Goal: Task Accomplishment & Management: Use online tool/utility

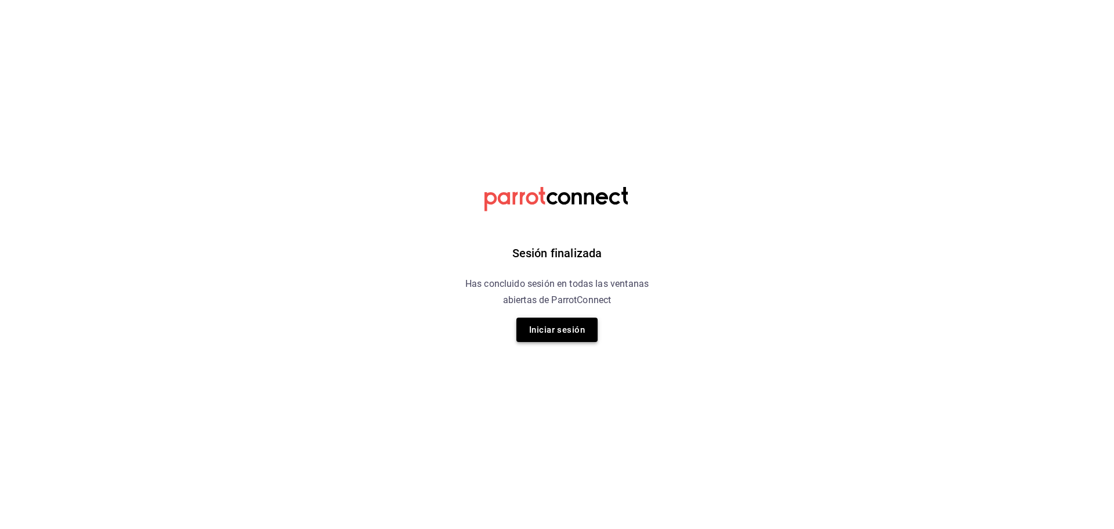
click at [580, 330] on button "Iniciar sesión" at bounding box center [556, 329] width 81 height 24
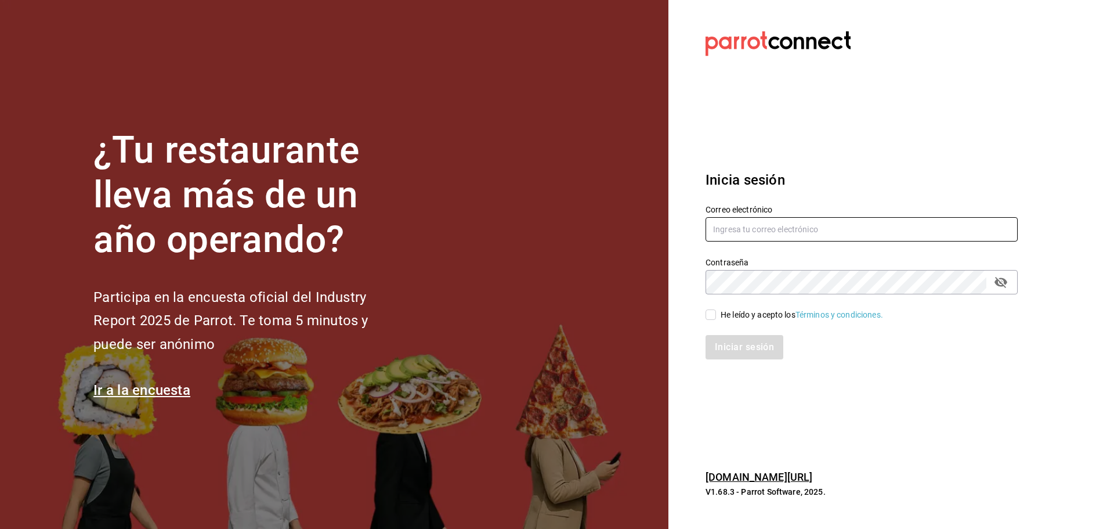
type input "ANIMAL.MASARYK@GRUPOCOSTENO.COM"
click at [713, 316] on input "He leído y acepto los Términos y condiciones." at bounding box center [711, 314] width 10 height 10
checkbox input "true"
click at [735, 341] on button "Iniciar sesión" at bounding box center [745, 347] width 79 height 24
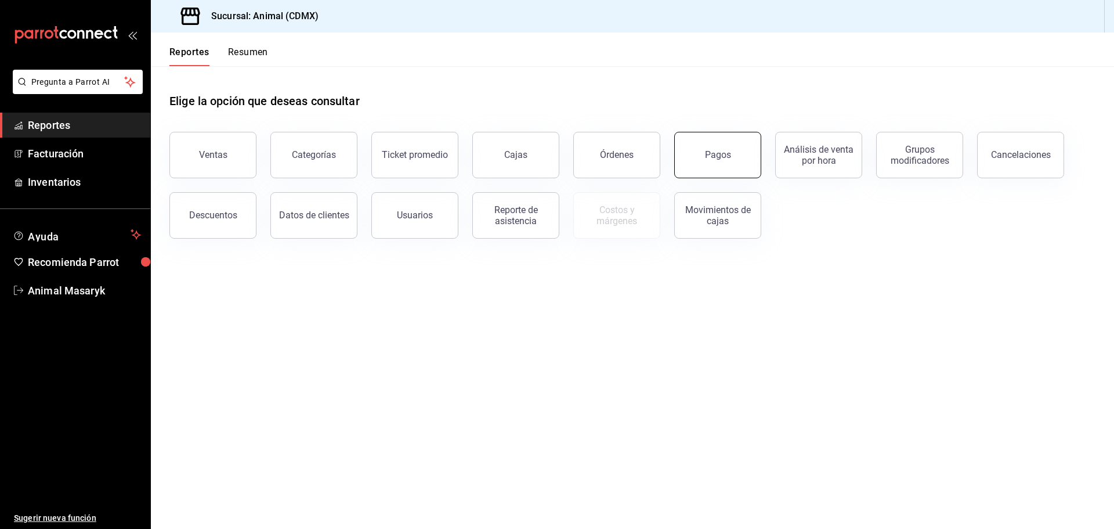
click at [736, 160] on button "Pagos" at bounding box center [717, 155] width 87 height 46
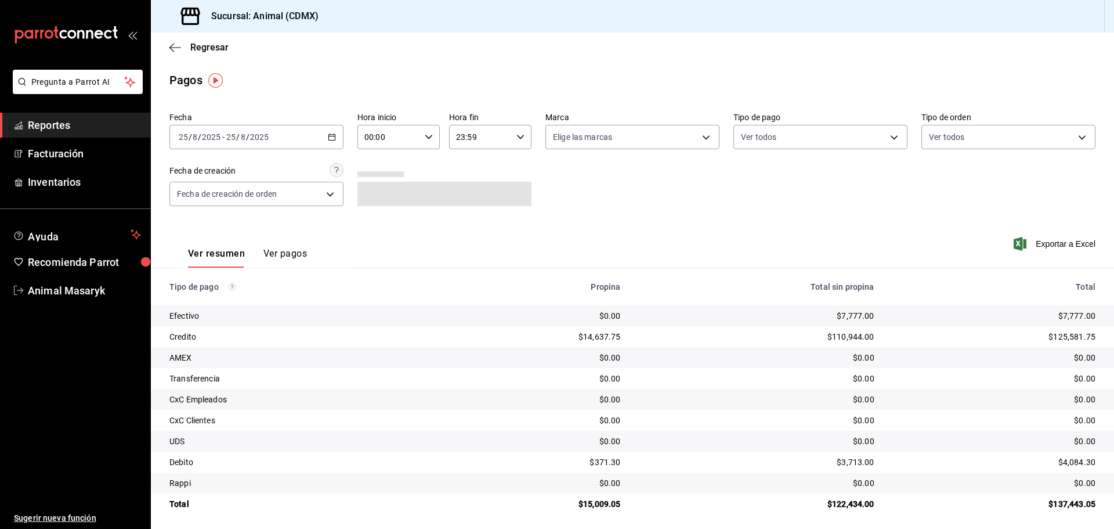
click at [324, 137] on div "[DATE] [DATE] - [DATE] [DATE]" at bounding box center [256, 137] width 174 height 24
click at [244, 299] on span "Rango de fechas" at bounding box center [224, 303] width 90 height 12
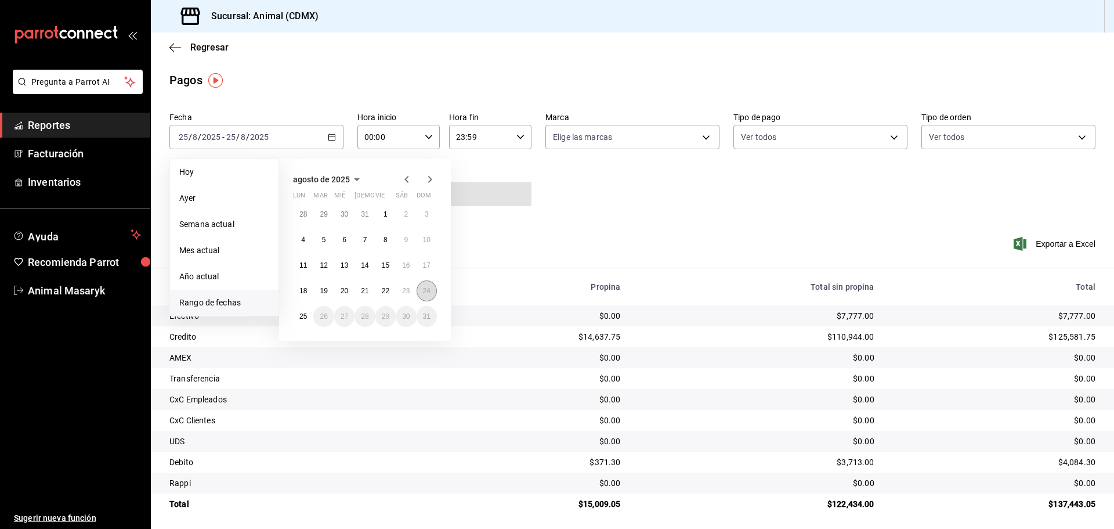
click at [424, 287] on abbr "24" at bounding box center [427, 291] width 8 height 8
click at [305, 315] on abbr "25" at bounding box center [303, 316] width 8 height 8
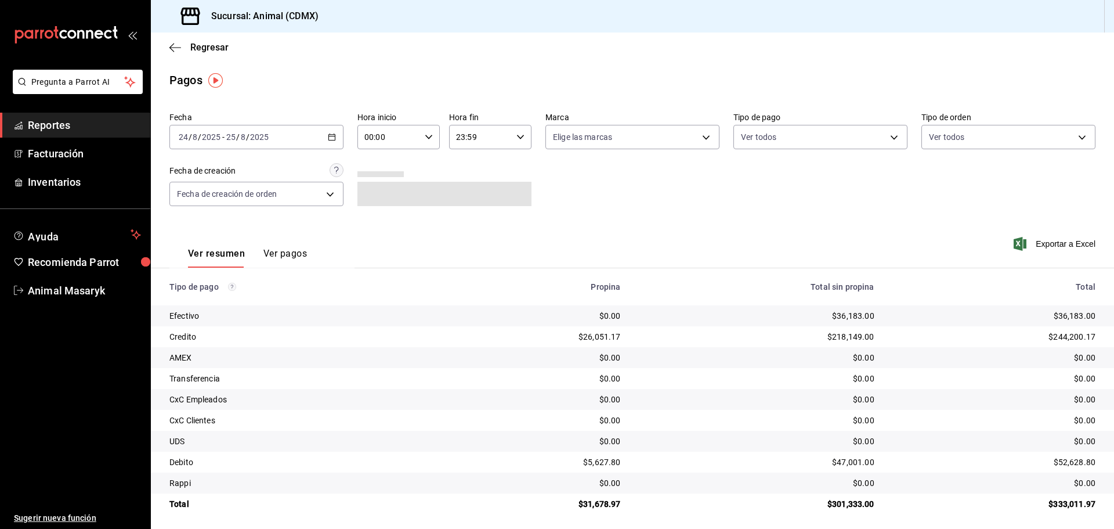
click at [434, 137] on div "00:00 Hora inicio" at bounding box center [398, 137] width 82 height 24
click at [381, 190] on span "05" at bounding box center [376, 189] width 23 height 9
type input "05:00"
click at [501, 161] on div at bounding box center [557, 264] width 1114 height 529
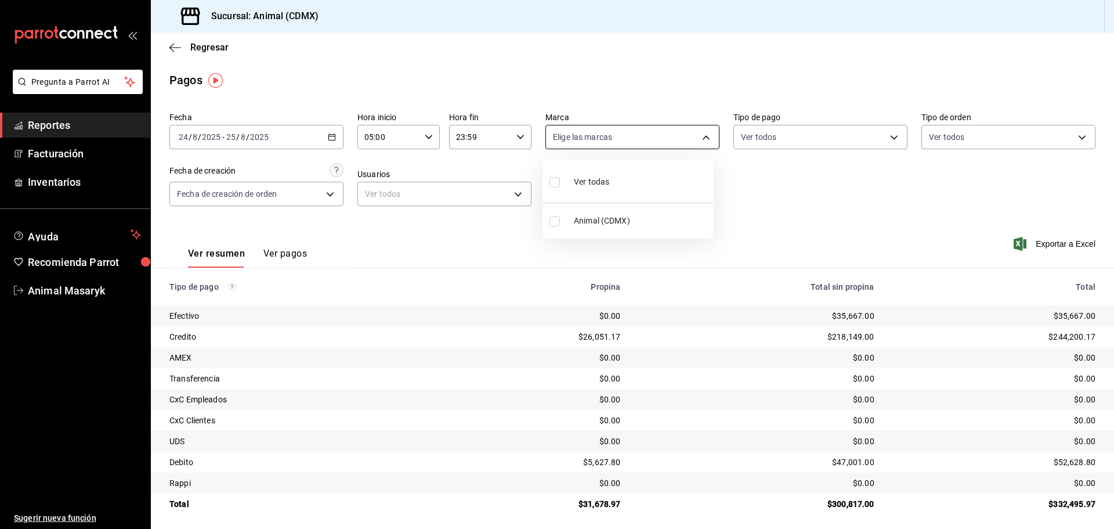
click at [677, 138] on body "Pregunta a Parrot AI Reportes Facturación Inventarios Ayuda Recomienda Parrot A…" at bounding box center [557, 264] width 1114 height 529
click at [635, 182] on li "Ver todas" at bounding box center [628, 181] width 171 height 34
type input "cb0f6aec-1481-4e37-861c-bab9b3a65b14"
checkbox input "true"
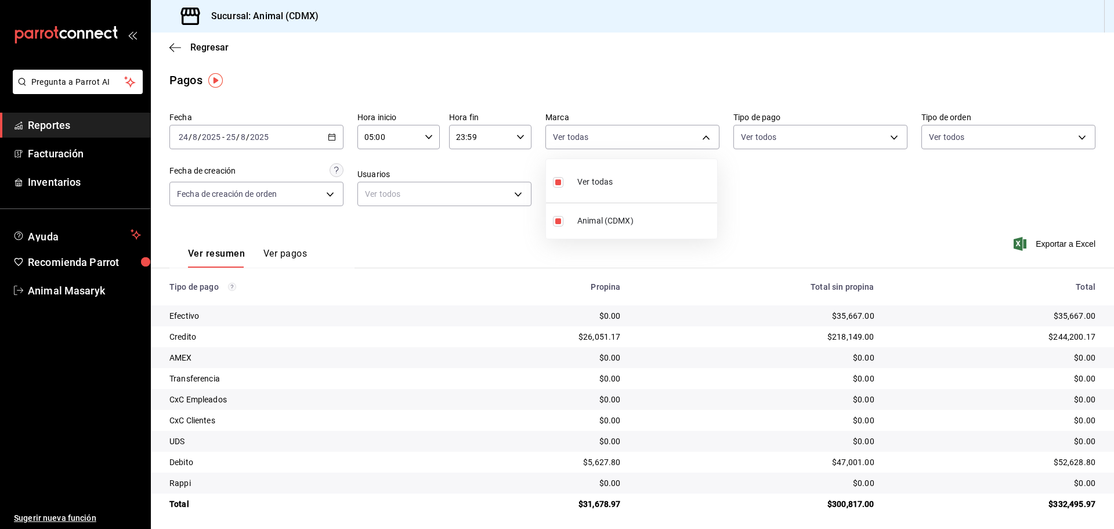
click at [806, 174] on div at bounding box center [557, 264] width 1114 height 529
click at [884, 136] on body "Pregunta a Parrot AI Reportes Facturación Inventarios Ayuda Recomienda Parrot A…" at bounding box center [557, 264] width 1114 height 529
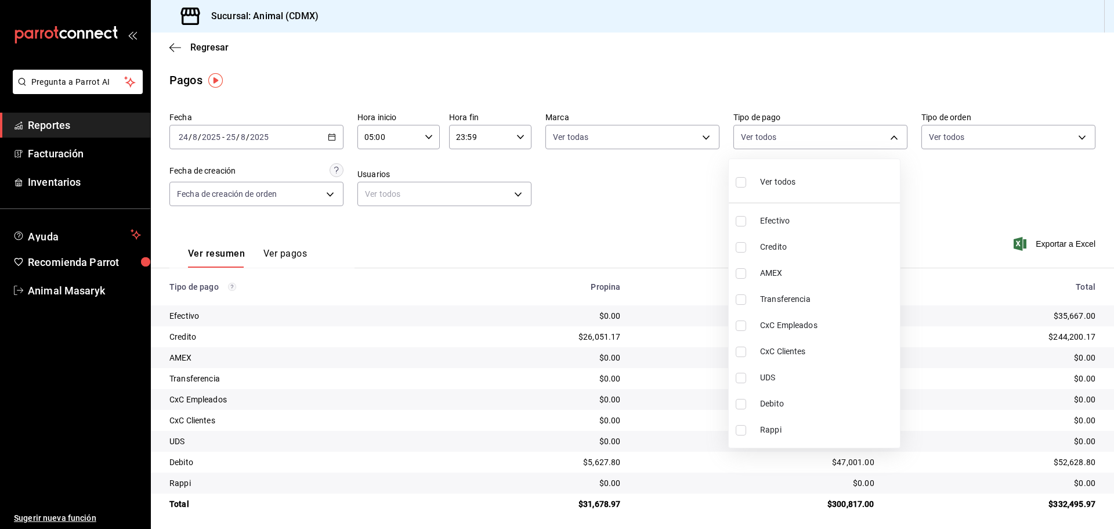
drag, startPoint x: 818, startPoint y: 184, endPoint x: 825, endPoint y: 184, distance: 6.4
click at [817, 184] on li "Ver todos" at bounding box center [814, 181] width 171 height 34
type input "42f515b5-d78a-4538-9fd6-dd91ca8c9d0d,09d93f3d-83f8-4294-bef9-640bdbafd8e4,c0bfe…"
checkbox input "true"
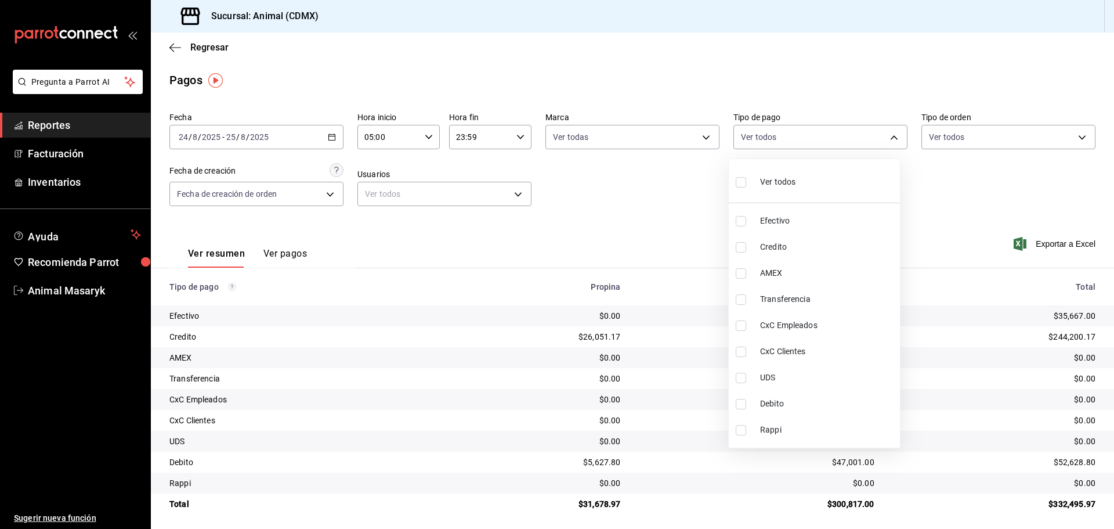
checkbox input "true"
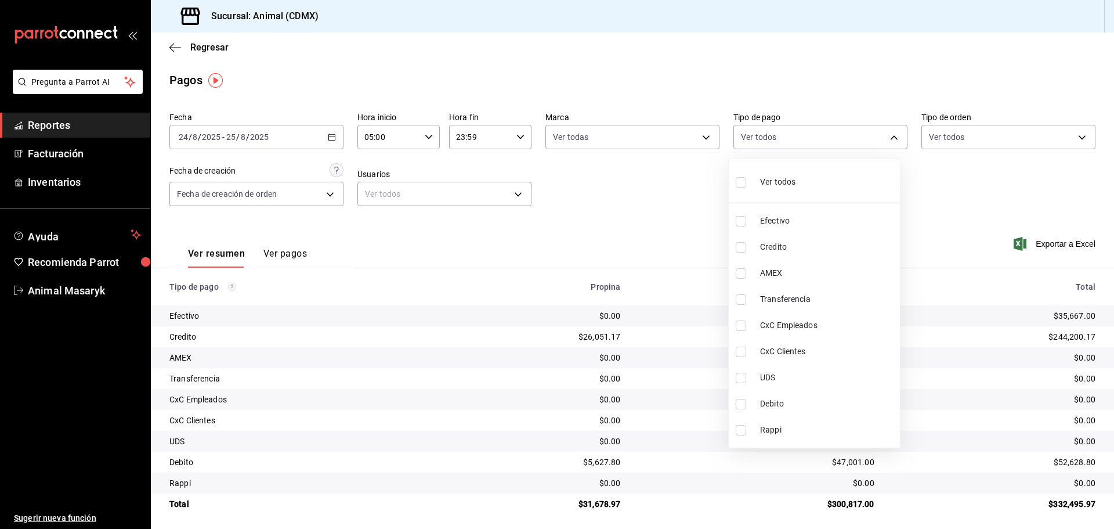
checkbox input "true"
drag, startPoint x: 1011, startPoint y: 180, endPoint x: 1047, endPoint y: 149, distance: 48.1
click at [1012, 180] on div at bounding box center [557, 264] width 1114 height 529
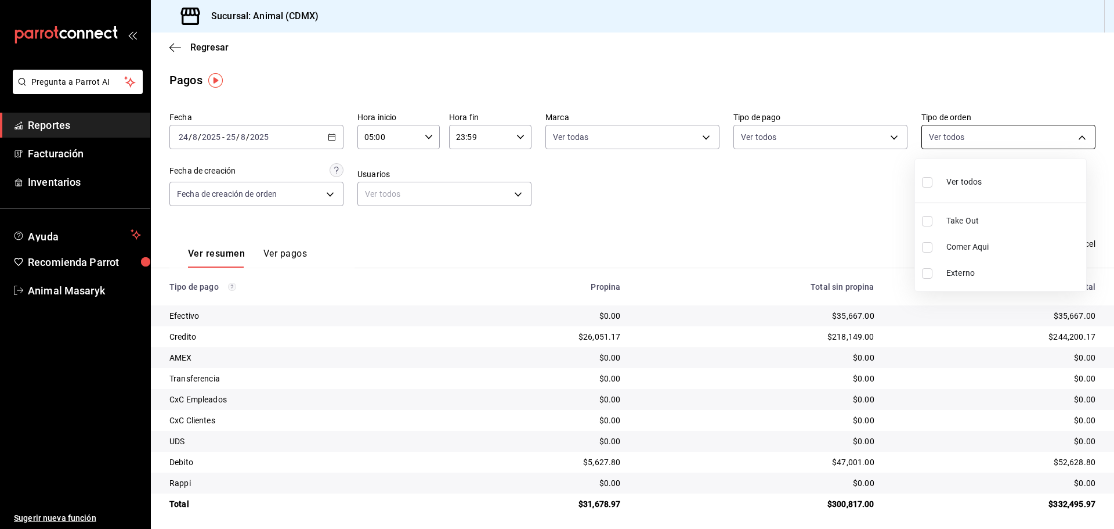
click at [1074, 134] on body "Pregunta a Parrot AI Reportes Facturación Inventarios Ayuda Recomienda Parrot A…" at bounding box center [557, 264] width 1114 height 529
click at [966, 185] on span "Ver todos" at bounding box center [963, 182] width 35 height 12
type input "ad44a823-99d3-4372-a913-4cf57f2a9ac0,b8ee5ff1-85c8-4a81-aa51-555e6c8ba0c6,EXTER…"
checkbox input "true"
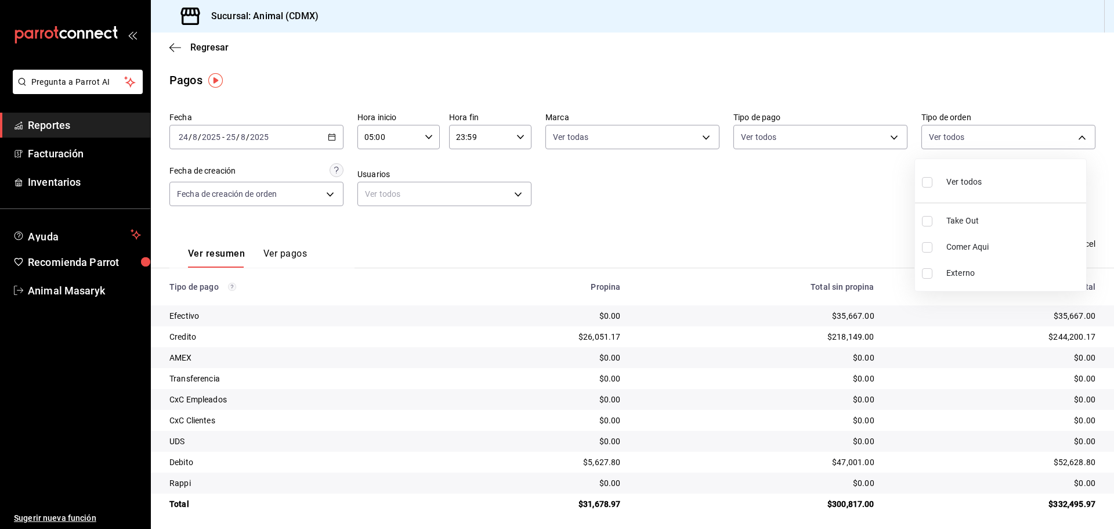
checkbox input "true"
click at [823, 217] on div at bounding box center [557, 264] width 1114 height 529
click at [334, 191] on body "Pregunta a Parrot AI Reportes Facturación Inventarios Ayuda Recomienda Parrot A…" at bounding box center [557, 264] width 1114 height 529
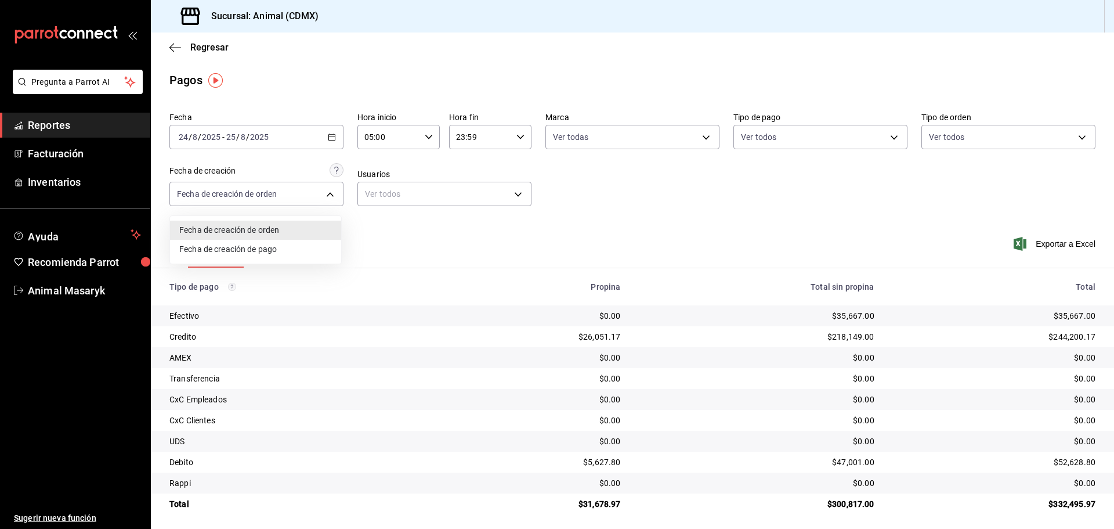
drag, startPoint x: 603, startPoint y: 264, endPoint x: 579, endPoint y: 212, distance: 57.4
click at [603, 263] on div at bounding box center [557, 264] width 1114 height 529
click at [513, 194] on body "Pregunta a Parrot AI Reportes Facturación Inventarios Ayuda Recomienda Parrot A…" at bounding box center [557, 264] width 1114 height 529
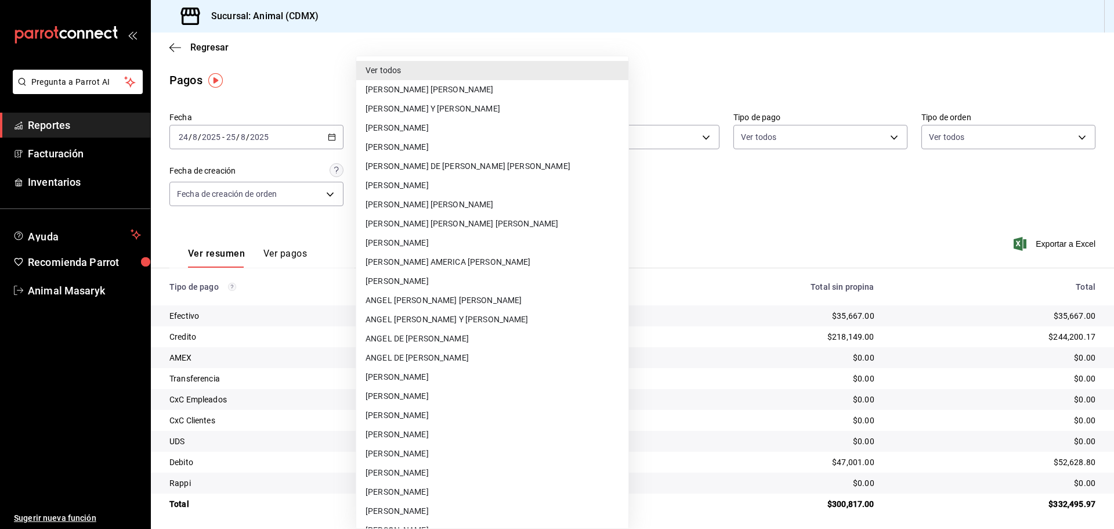
click at [690, 196] on div at bounding box center [557, 264] width 1114 height 529
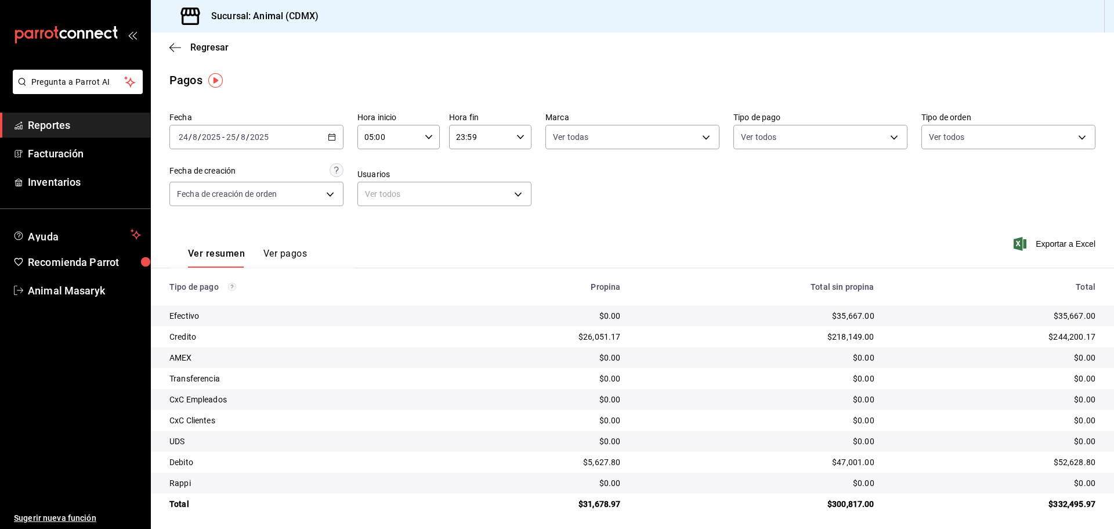
click at [122, 129] on span "Reportes" at bounding box center [84, 125] width 113 height 16
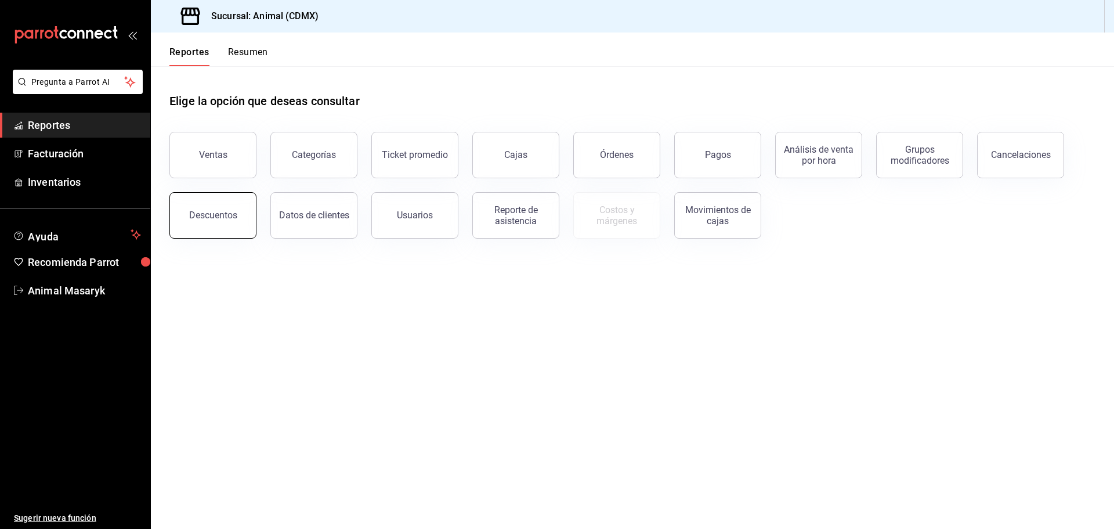
drag, startPoint x: 228, startPoint y: 211, endPoint x: 238, endPoint y: 221, distance: 14.0
click at [238, 221] on button "Descuentos" at bounding box center [212, 215] width 87 height 46
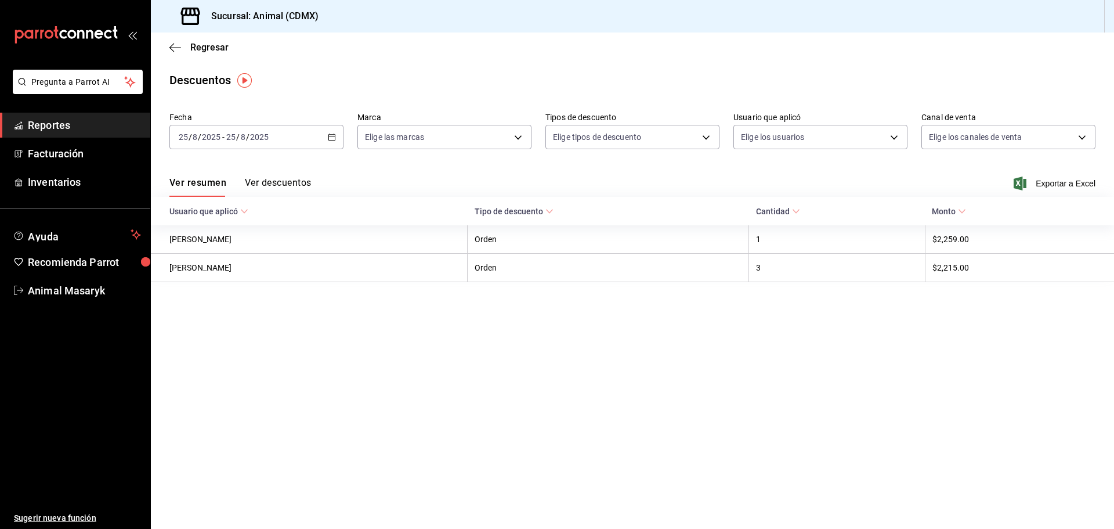
click at [50, 135] on link "Reportes" at bounding box center [75, 125] width 150 height 25
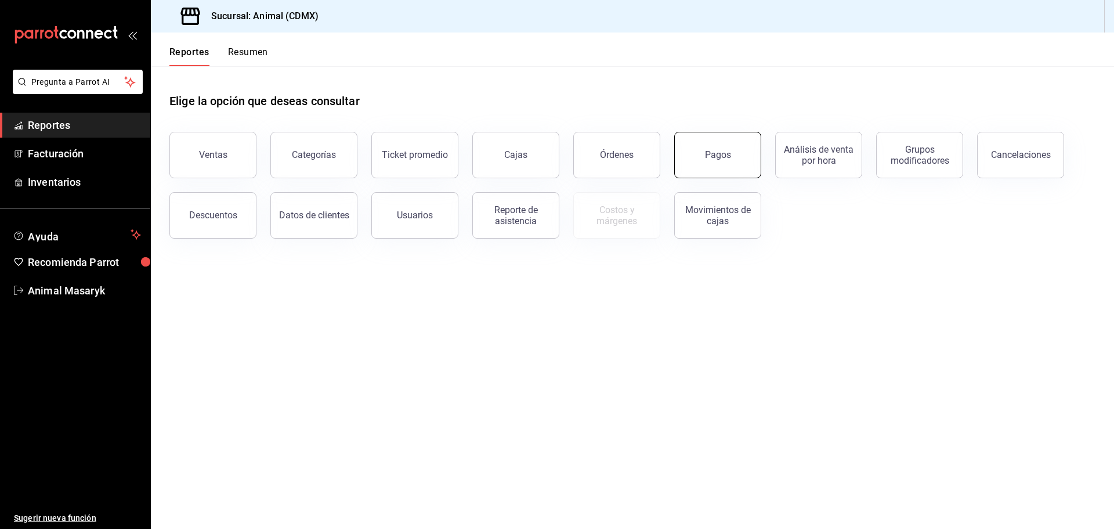
click at [707, 151] on div "Pagos" at bounding box center [718, 154] width 26 height 11
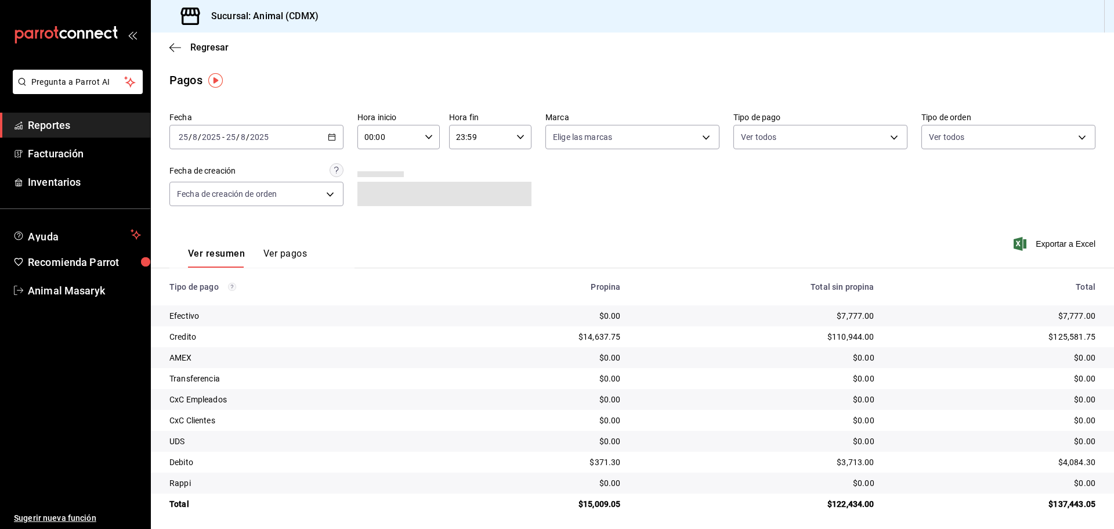
click at [92, 121] on span "Reportes" at bounding box center [84, 125] width 113 height 16
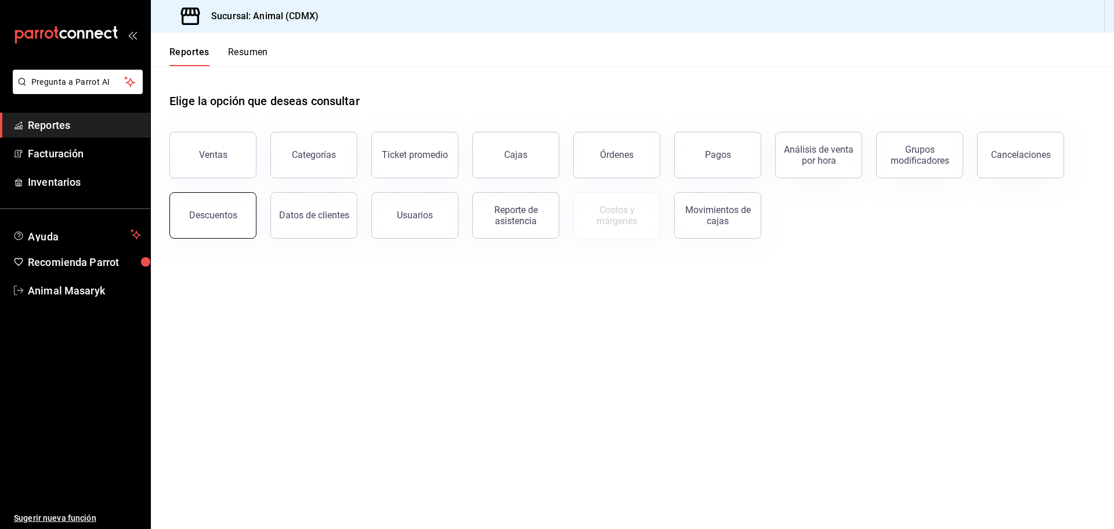
click at [215, 213] on div "Descuentos" at bounding box center [213, 214] width 48 height 11
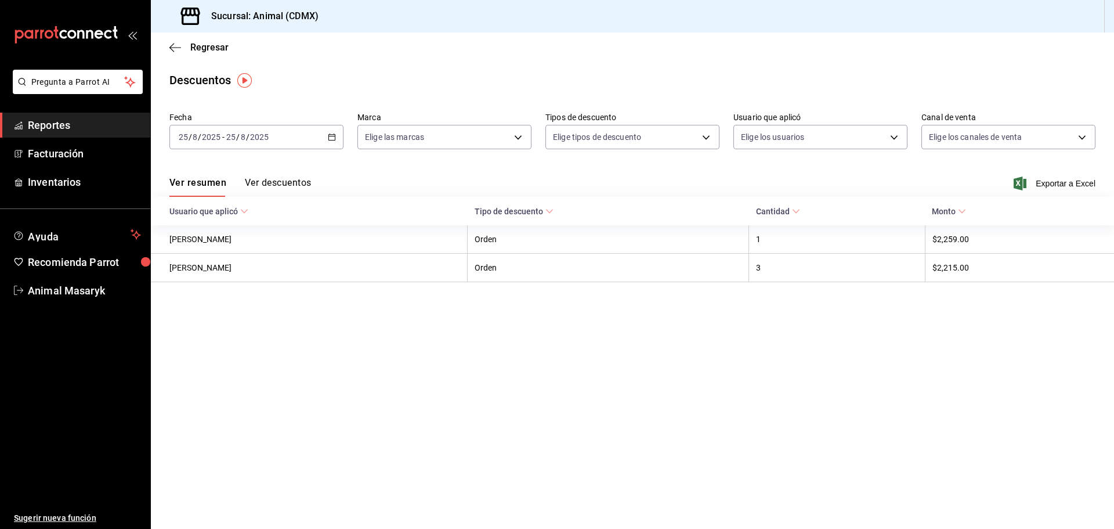
click at [332, 138] on icon "button" at bounding box center [332, 137] width 8 height 8
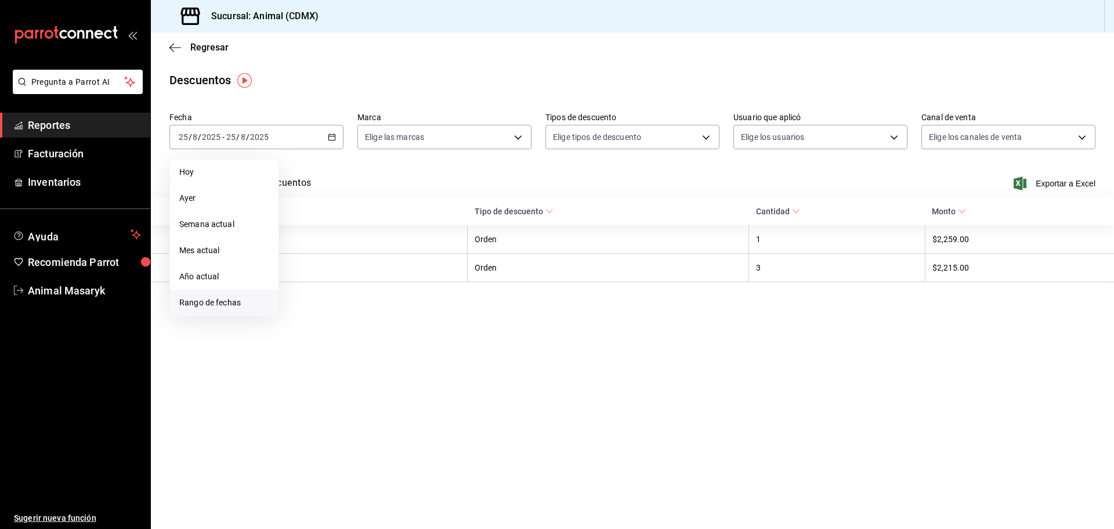
click at [232, 299] on span "Rango de fechas" at bounding box center [224, 303] width 90 height 12
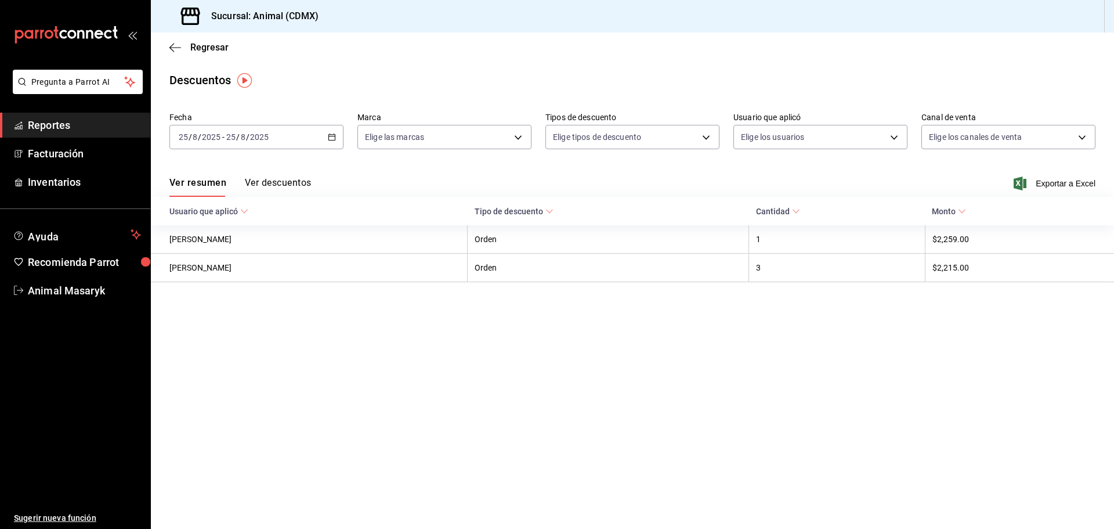
click at [534, 182] on div "Ver resumen Ver descuentos Exportar a Excel" at bounding box center [632, 180] width 963 height 34
click at [520, 138] on body "Pregunta a Parrot AI Reportes Facturación Inventarios Ayuda Recomienda Parrot A…" at bounding box center [557, 264] width 1114 height 529
click at [433, 180] on li "Ver todas" at bounding box center [444, 181] width 173 height 34
type input "cb0f6aec-1481-4e37-861c-bab9b3a65b14"
checkbox input "true"
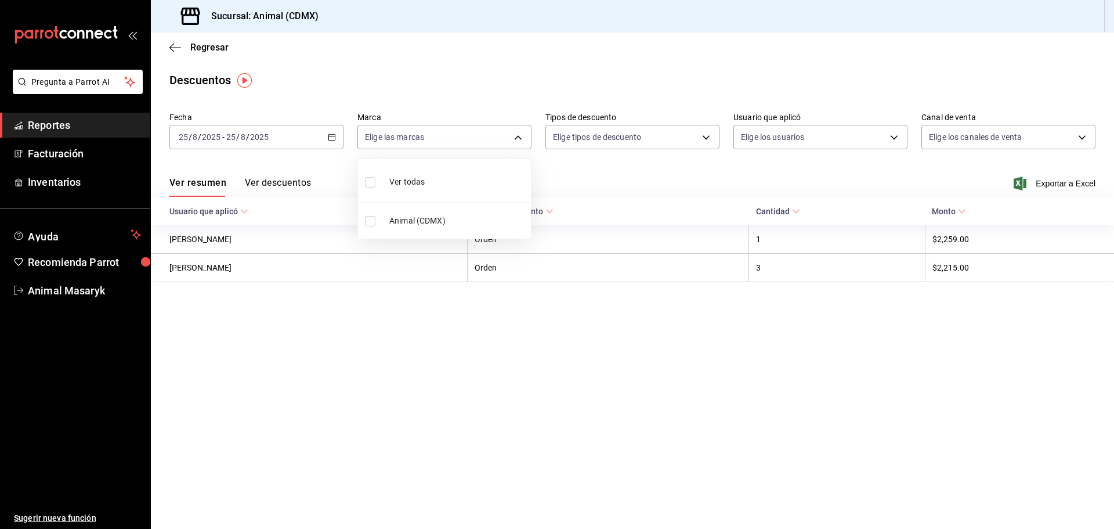
checkbox input "true"
click at [619, 194] on div at bounding box center [557, 264] width 1114 height 529
click at [704, 136] on body "Pregunta a Parrot AI Reportes Facturación Inventarios Ayuda Recomienda Parrot A…" at bounding box center [557, 264] width 1114 height 529
click at [583, 171] on span "Orden" at bounding box center [642, 175] width 135 height 12
type input "ORDER"
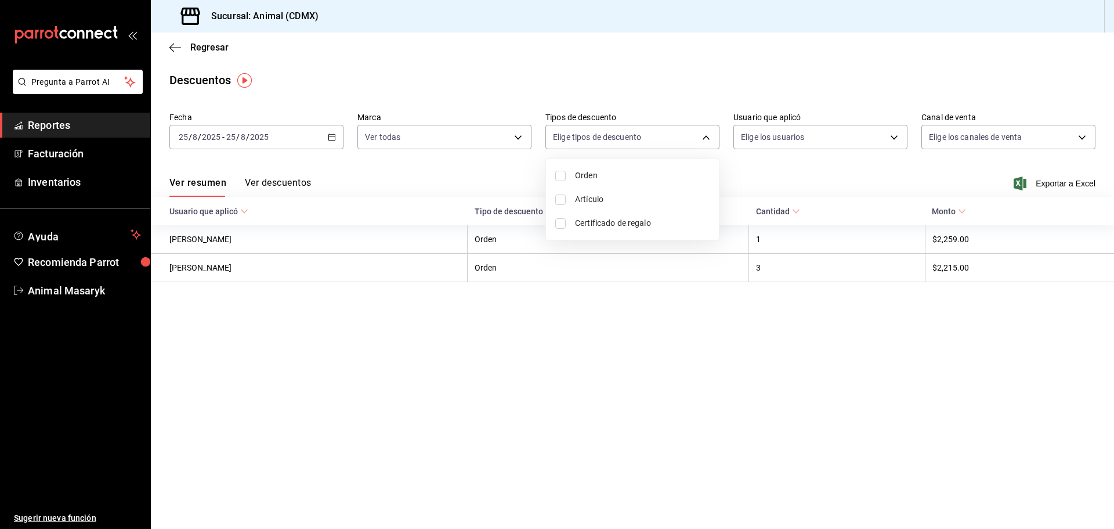
checkbox input "true"
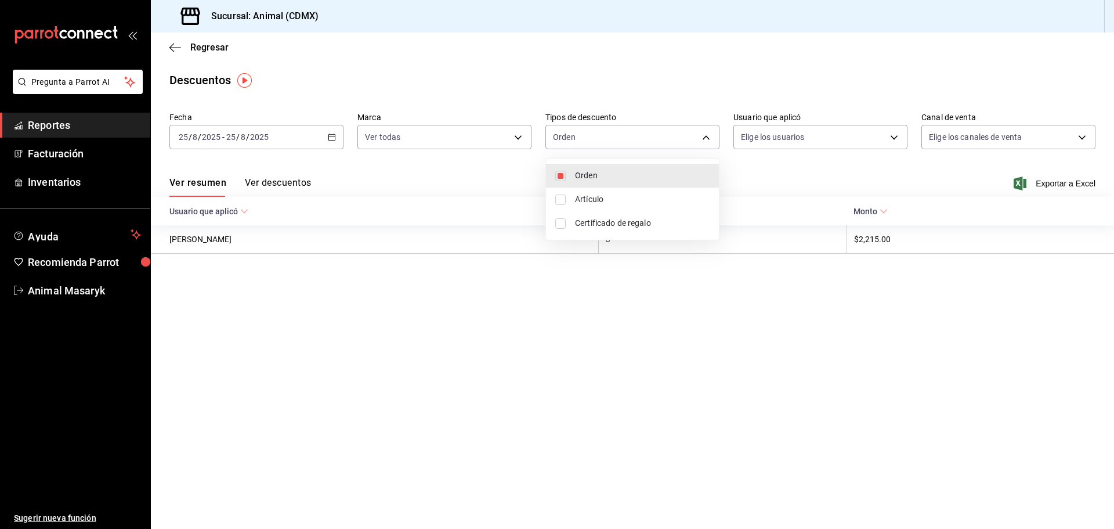
click at [569, 198] on li "Artículo" at bounding box center [632, 199] width 173 height 24
type input "ORDER,ORDER_ITEM"
checkbox input "true"
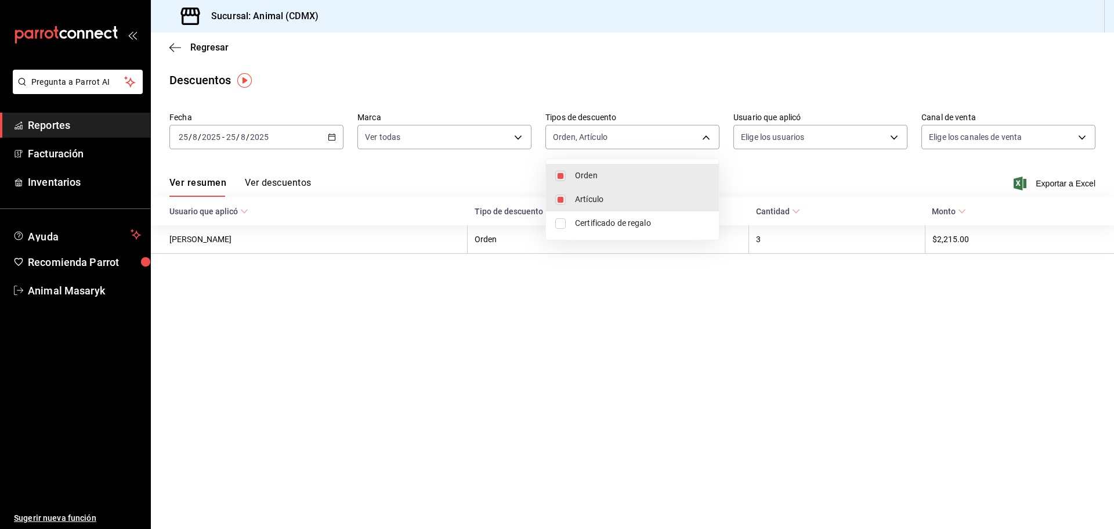
click at [572, 222] on li "Certificado de regalo" at bounding box center [632, 223] width 173 height 24
type input "ORDER,ORDER_ITEM,CARD_REWARD"
checkbox input "true"
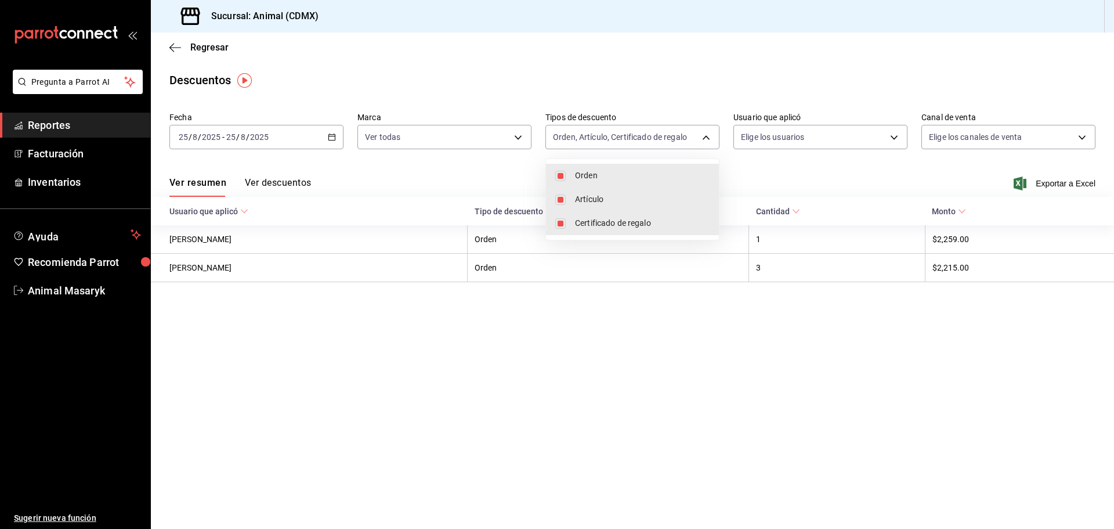
click at [796, 171] on div at bounding box center [557, 264] width 1114 height 529
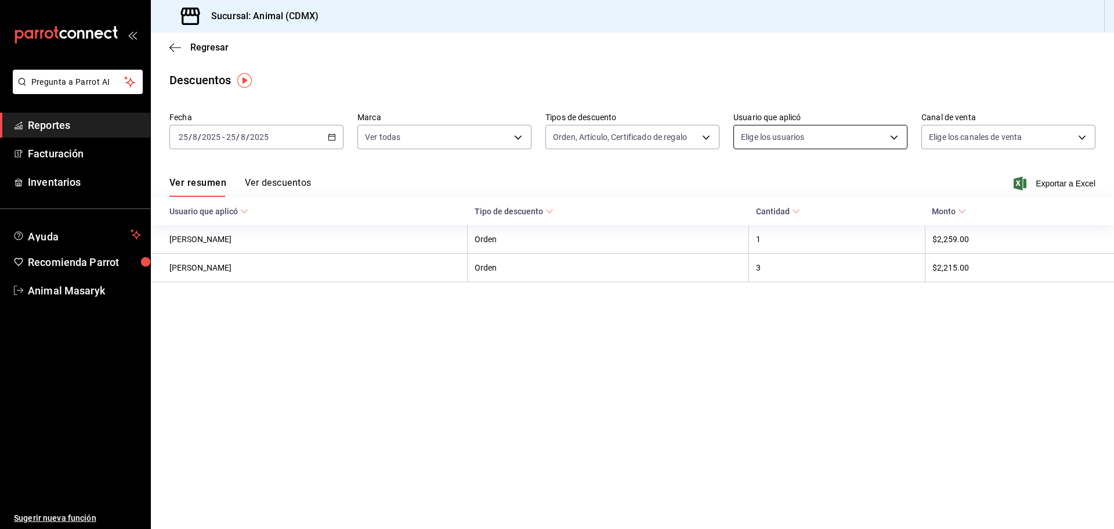
click at [892, 134] on body "Pregunta a Parrot AI Reportes Facturación Inventarios Ayuda Recomienda Parrot A…" at bounding box center [557, 264] width 1114 height 529
click at [890, 134] on body "Pregunta a Parrot AI Reportes Facturación Inventarios Ayuda Recomienda Parrot A…" at bounding box center [557, 264] width 1114 height 529
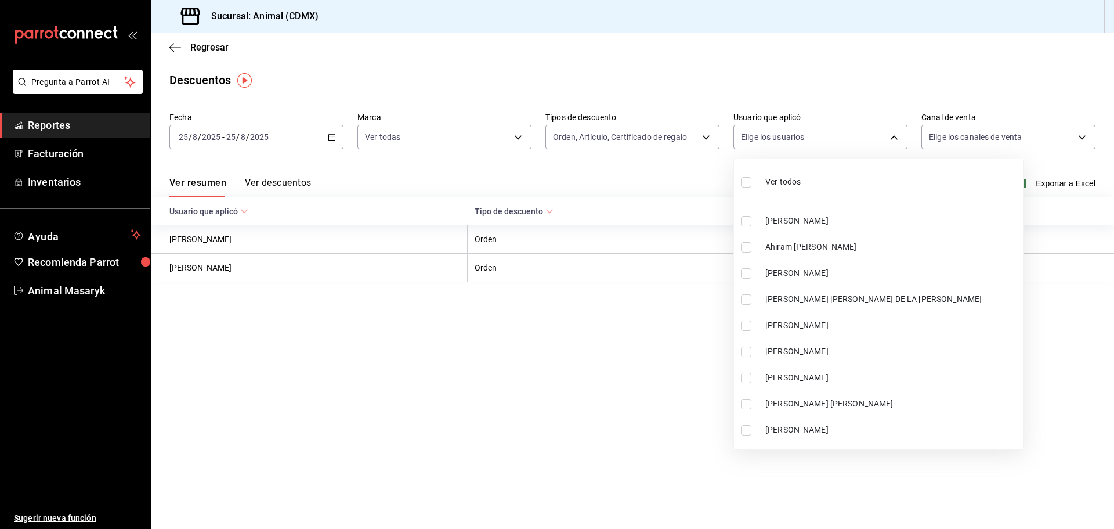
click at [746, 186] on input "checkbox" at bounding box center [746, 182] width 10 height 10
checkbox input "true"
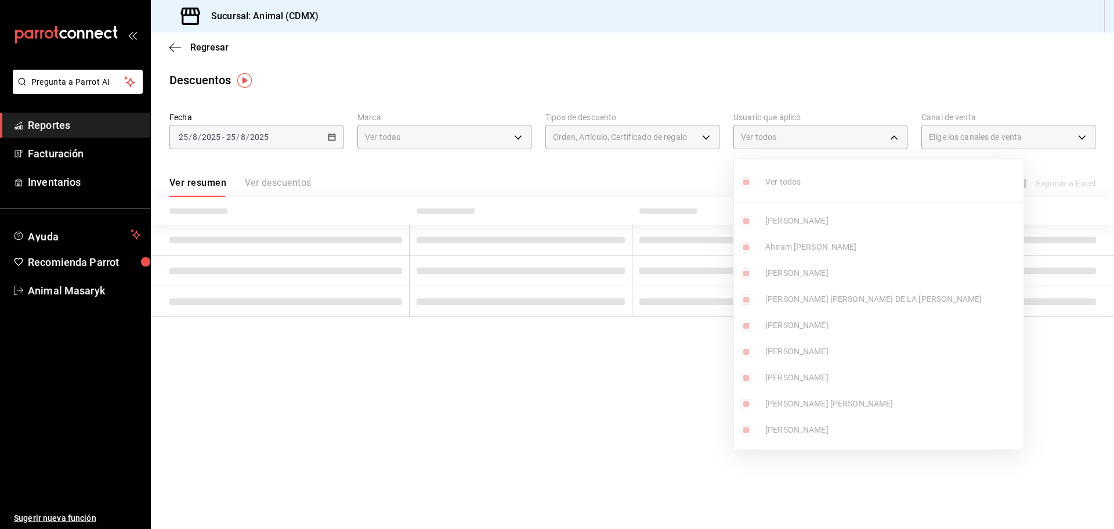
click at [753, 182] on ul "Ver todos [PERSON_NAME] Ahiram [PERSON_NAME] [PERSON_NAME] [PERSON_NAME] DE LA …" at bounding box center [879, 304] width 290 height 290
type input "18fd7ba9-0f92-4d62-916c-b1160f5b1206,548ed9d2-45e6-4d8e-8b1e-c79a992e4d22,650e2…"
checkbox input "true"
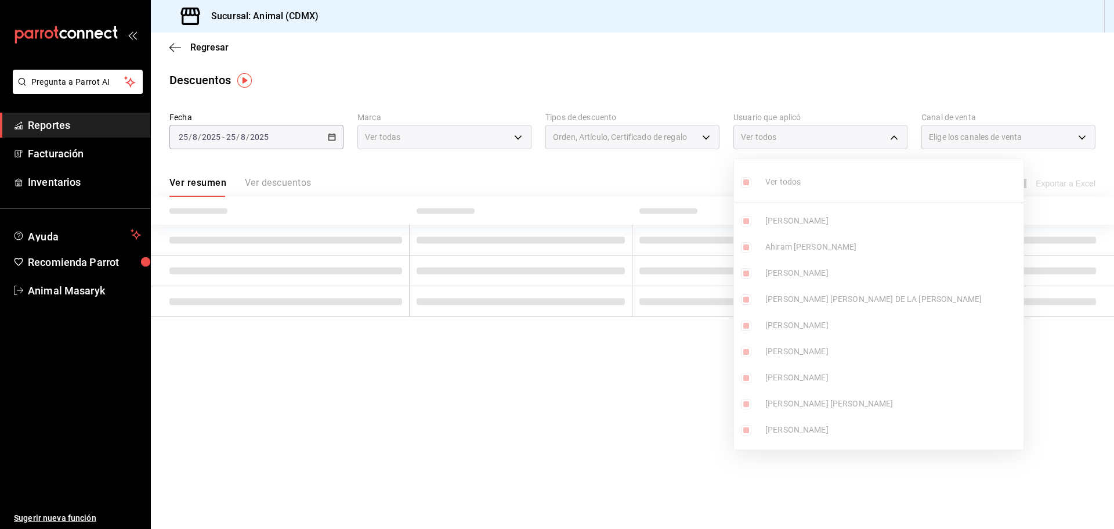
checkbox input "true"
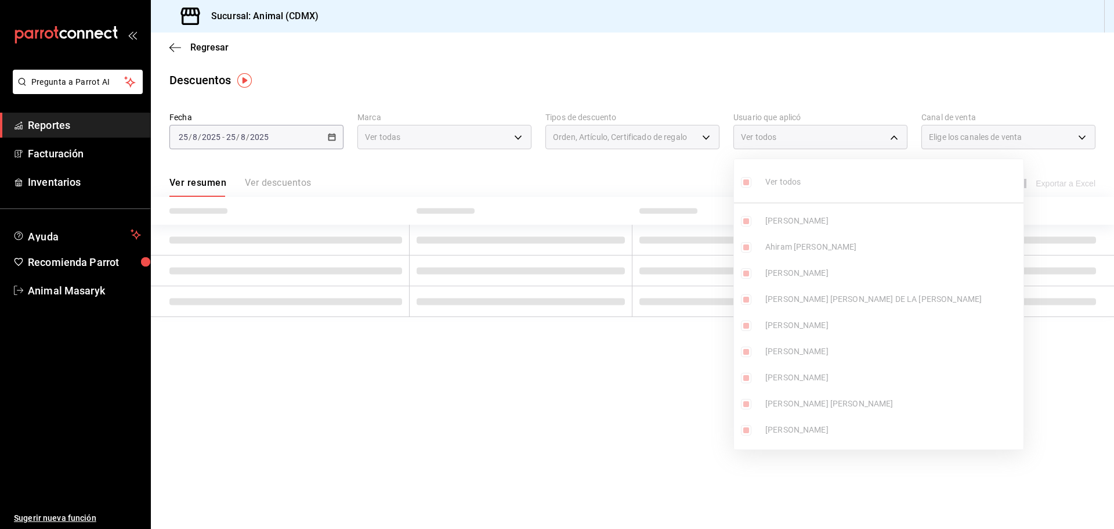
checkbox input "true"
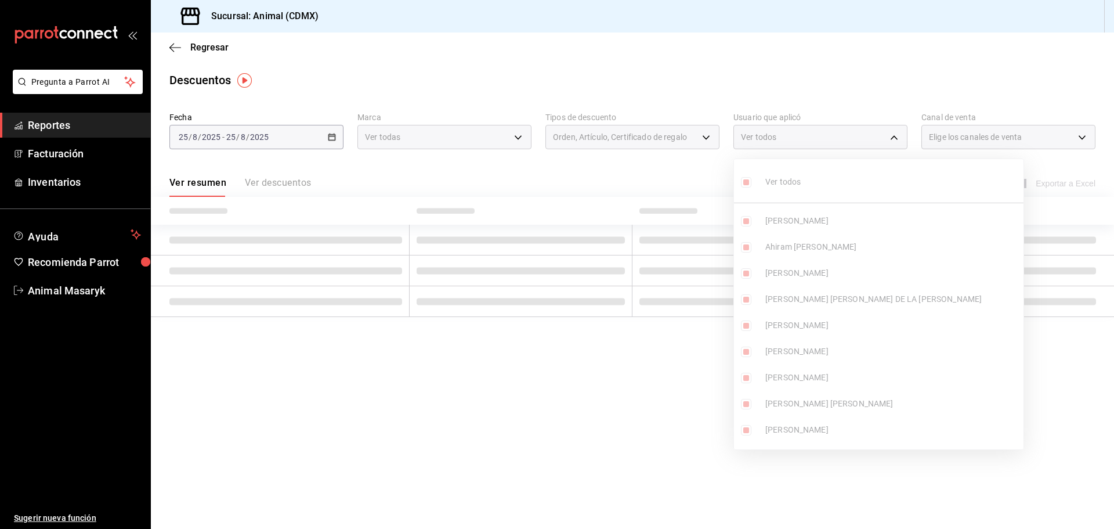
checkbox input "true"
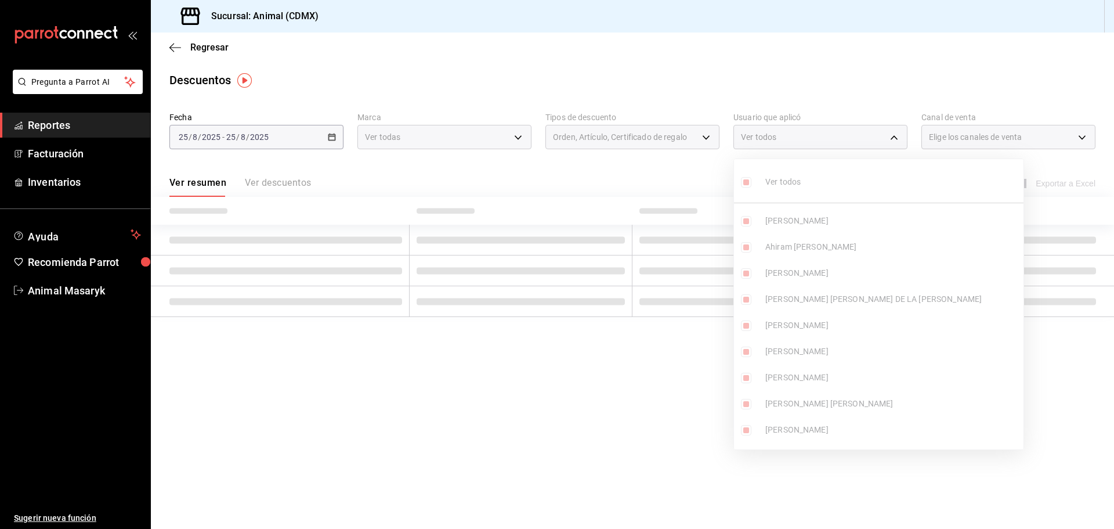
checkbox input "true"
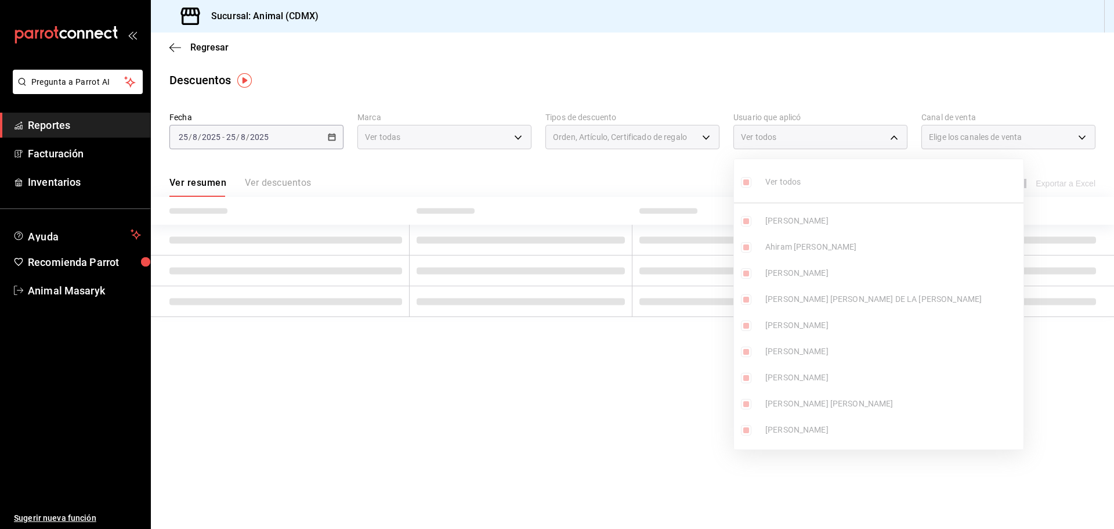
checkbox input "true"
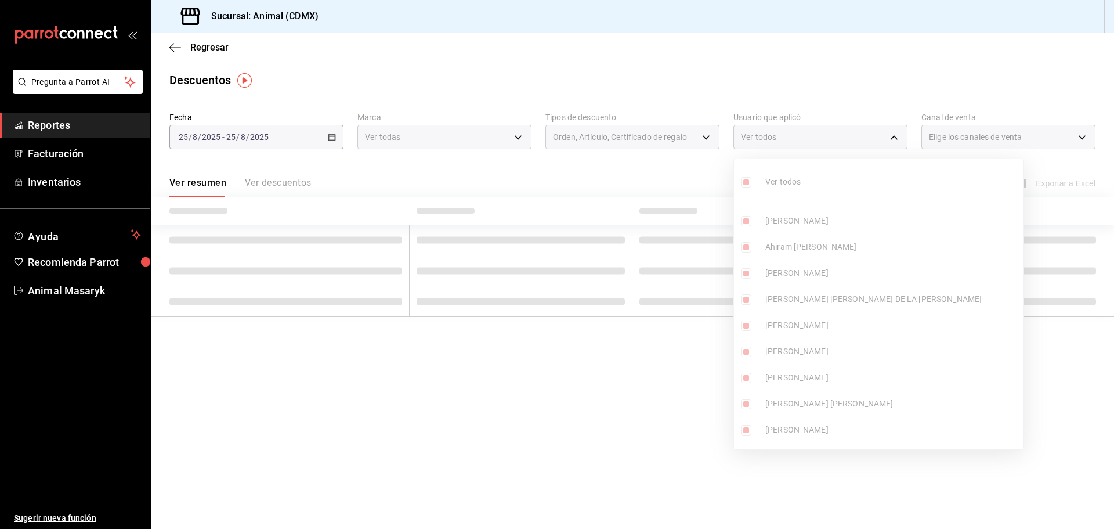
checkbox input "true"
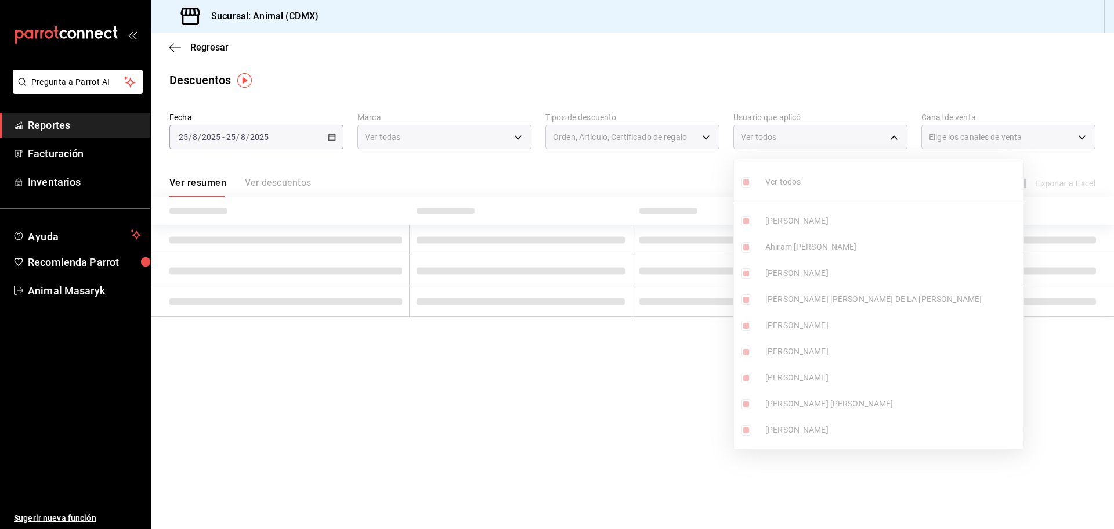
checkbox input "true"
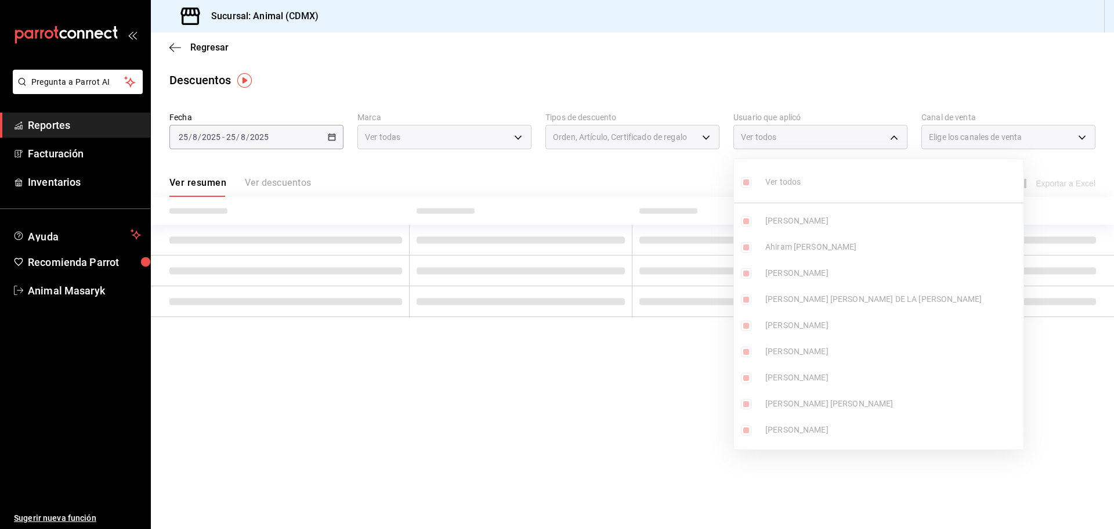
checkbox input "true"
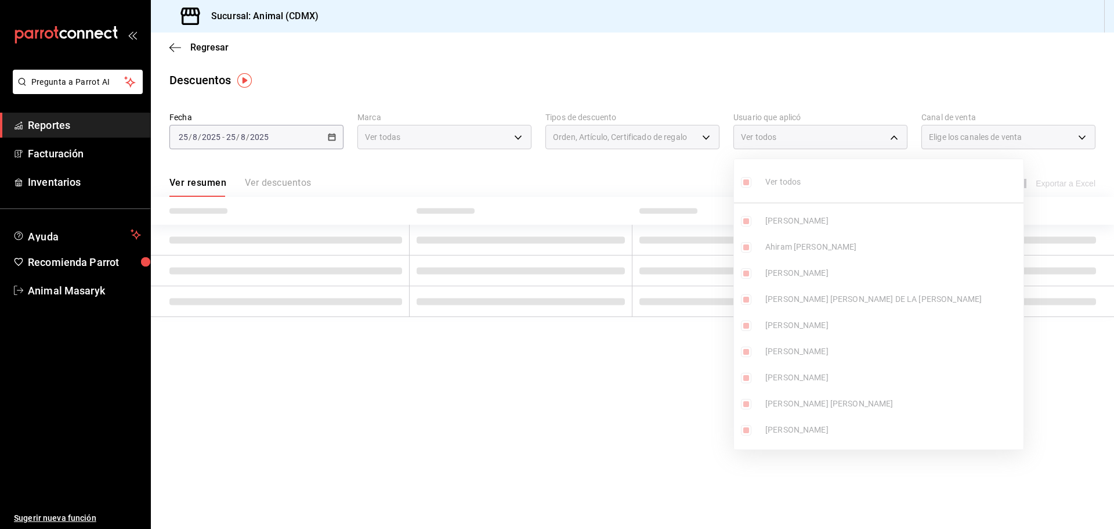
checkbox input "true"
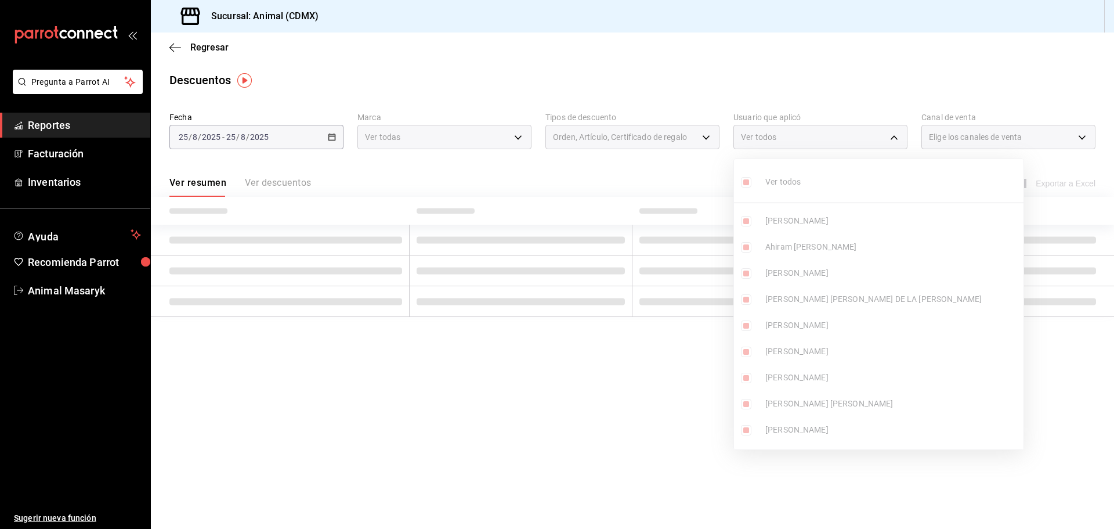
checkbox input "true"
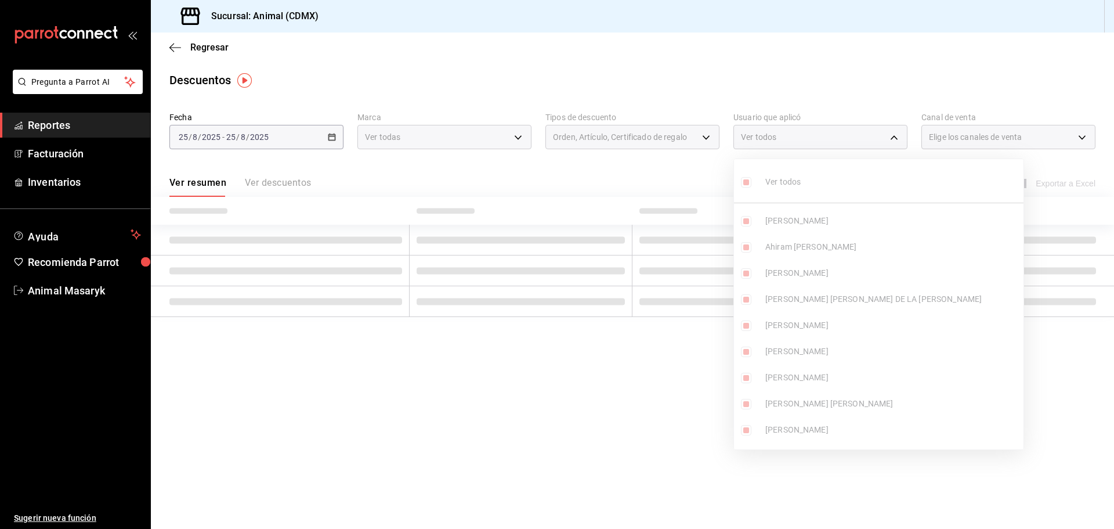
checkbox input "true"
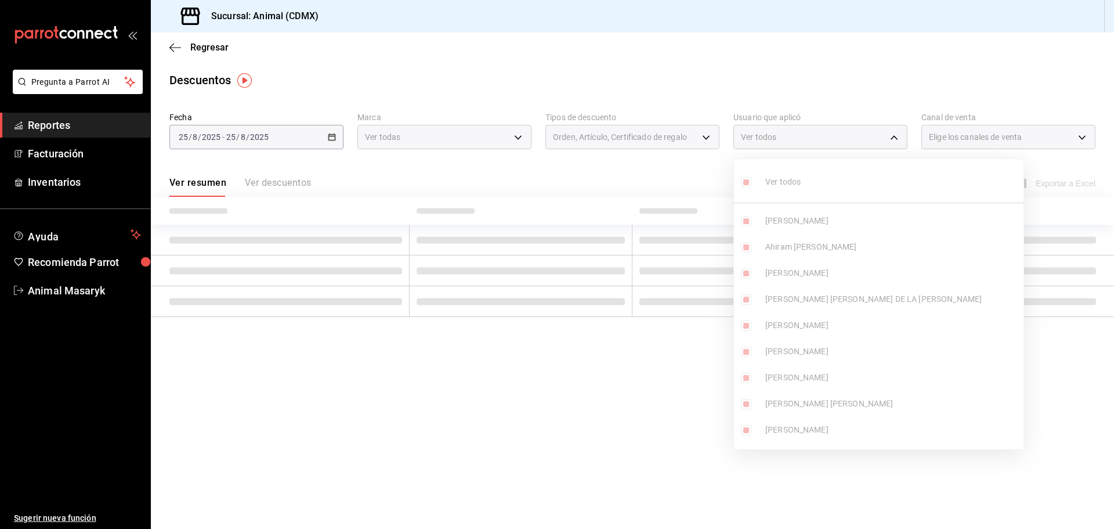
checkbox input "true"
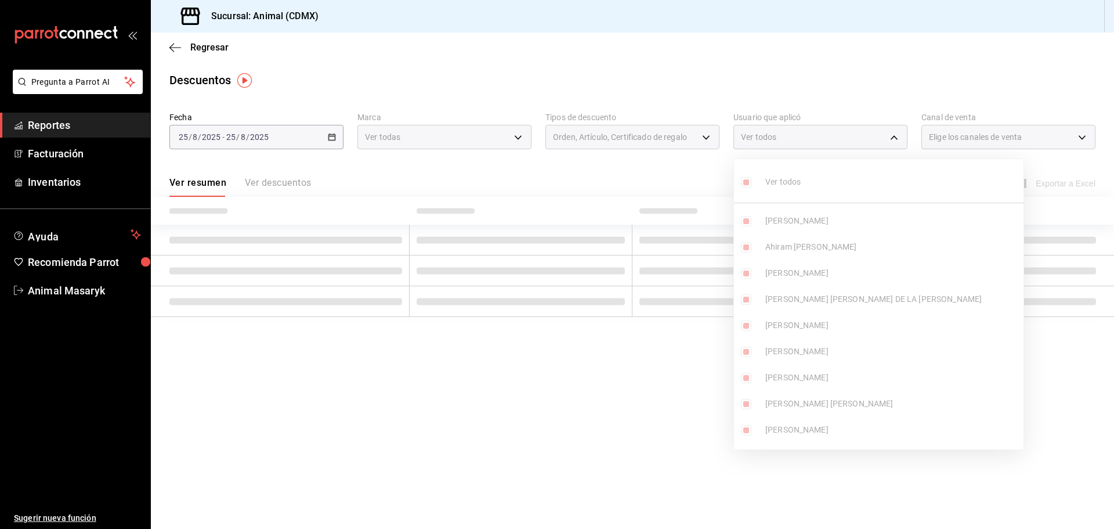
checkbox input "true"
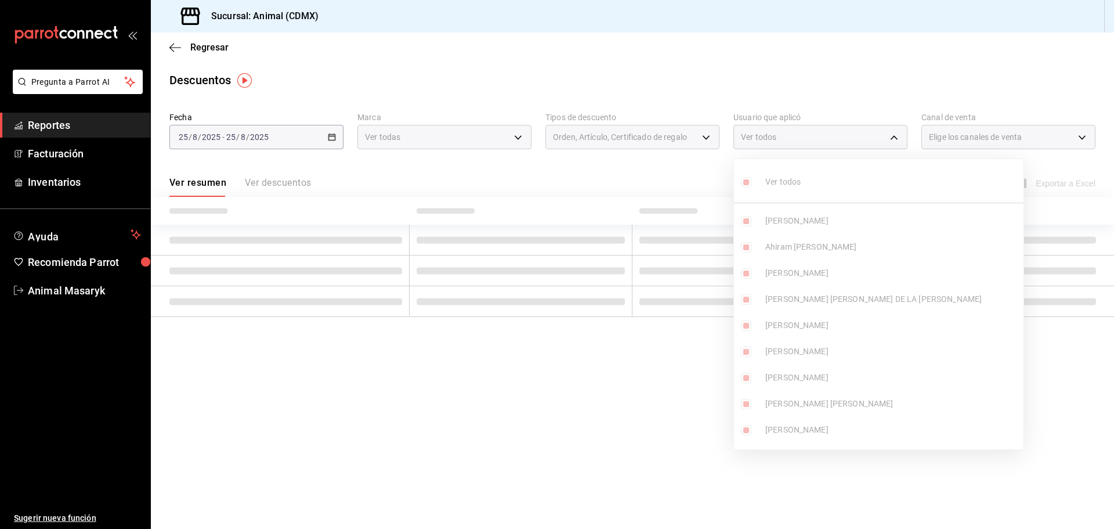
checkbox input "true"
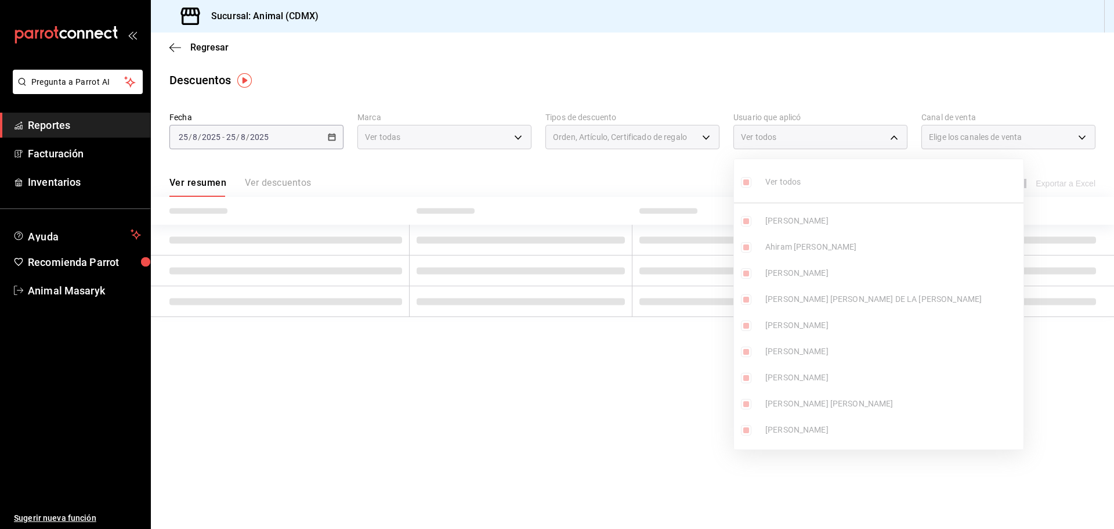
checkbox input "true"
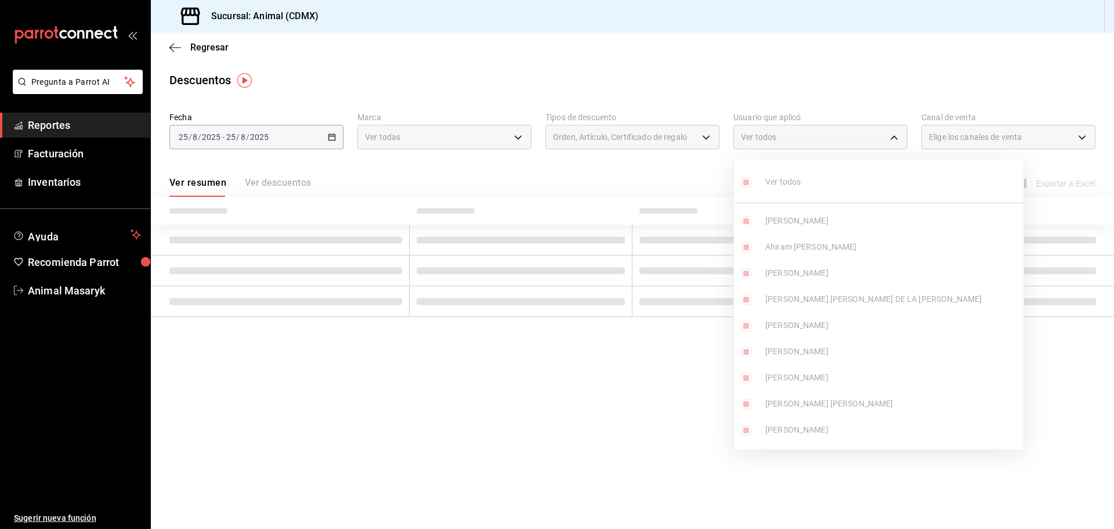
checkbox input "true"
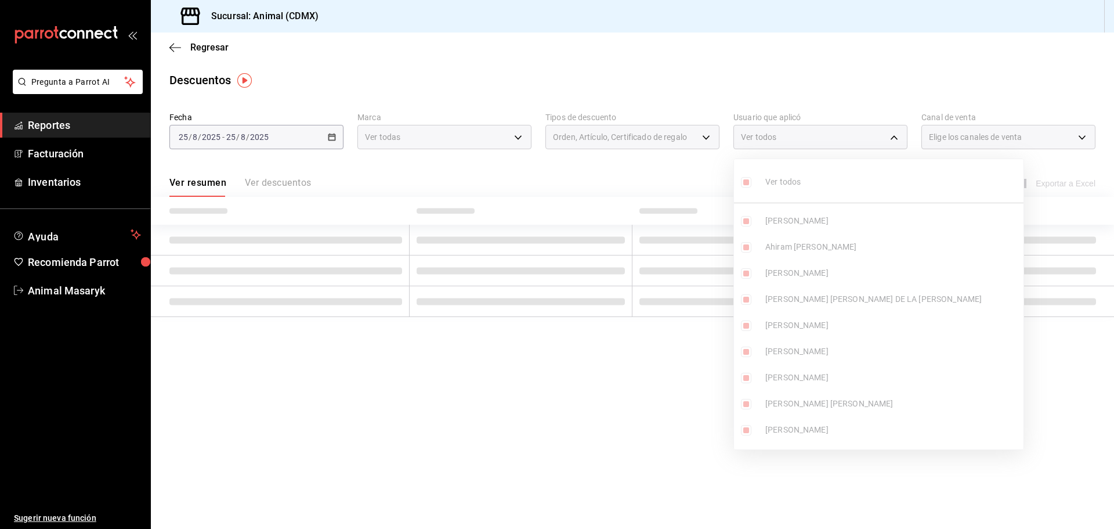
checkbox input "true"
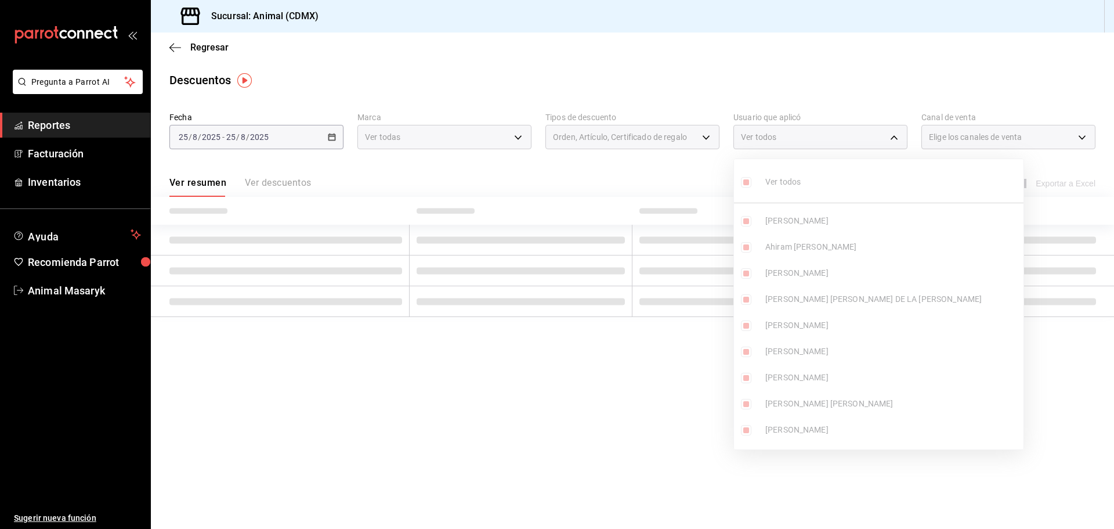
checkbox input "true"
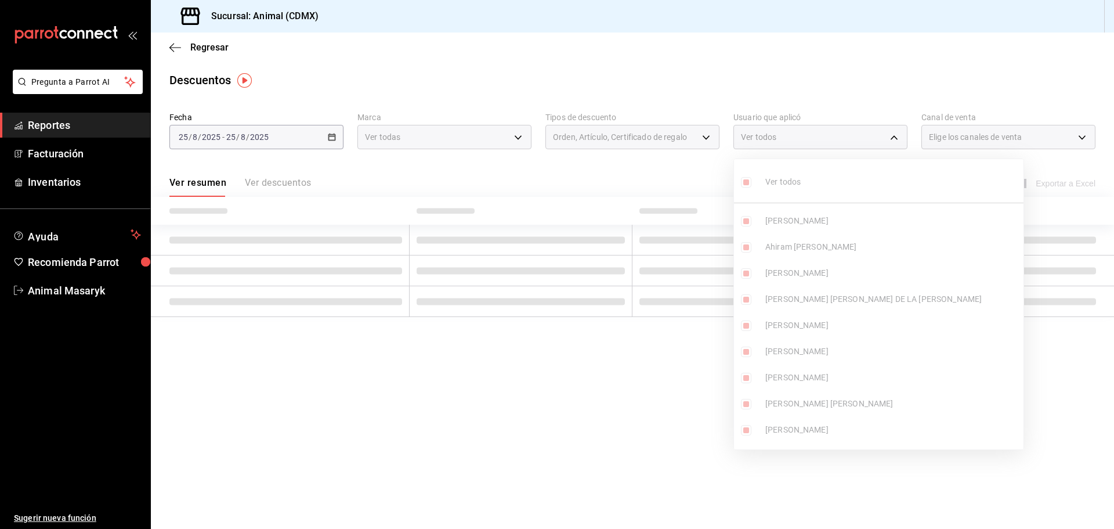
checkbox input "true"
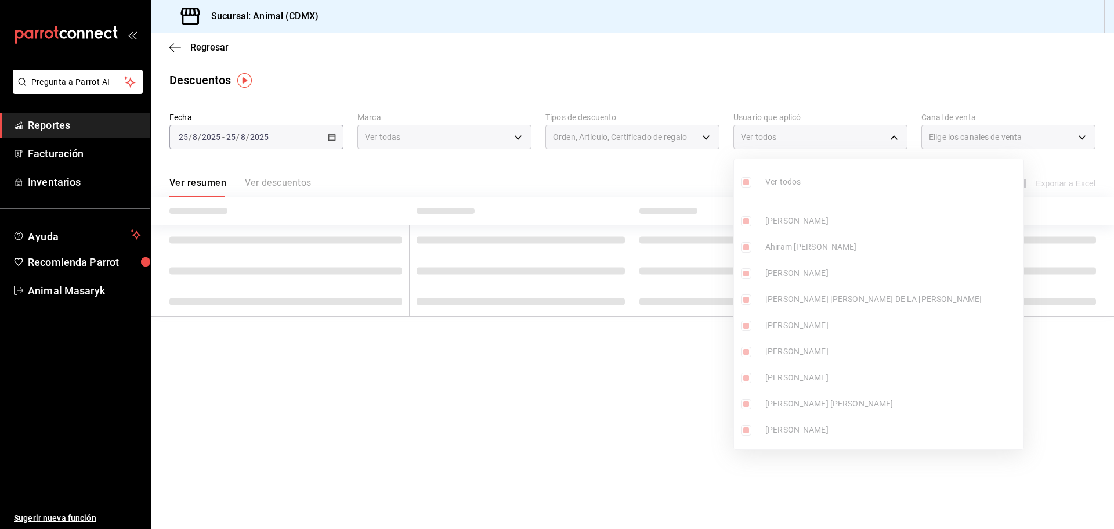
checkbox input "true"
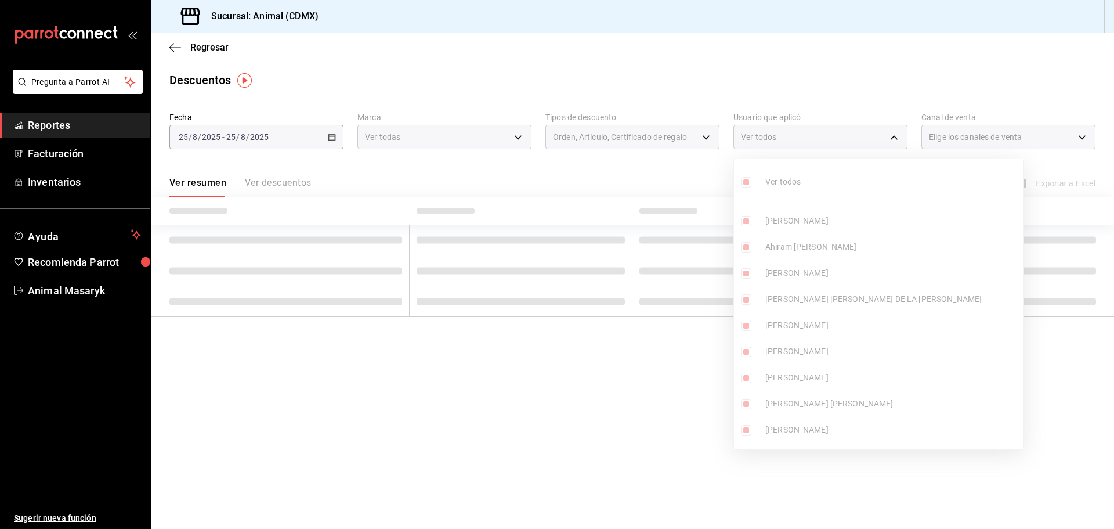
checkbox input "true"
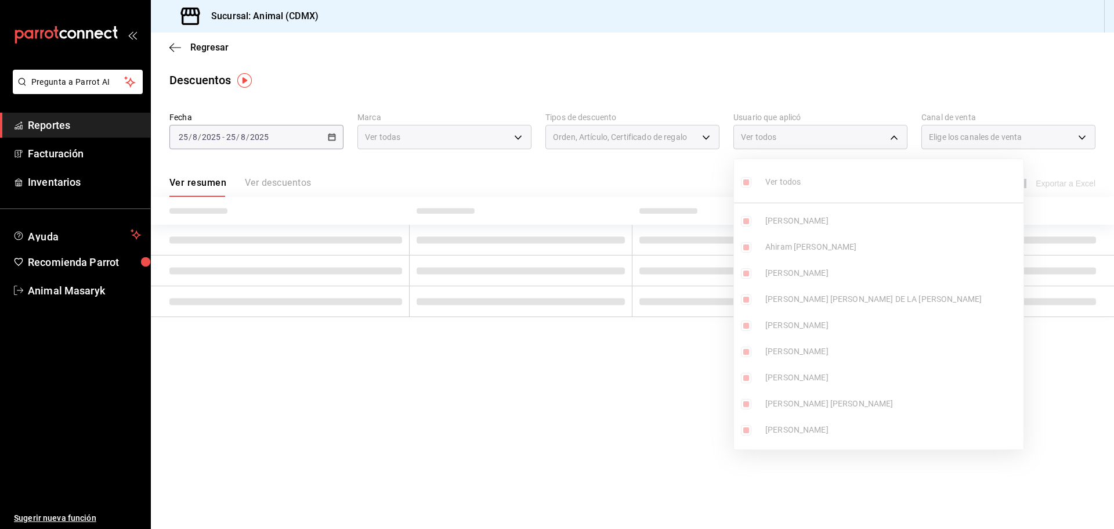
checkbox input "true"
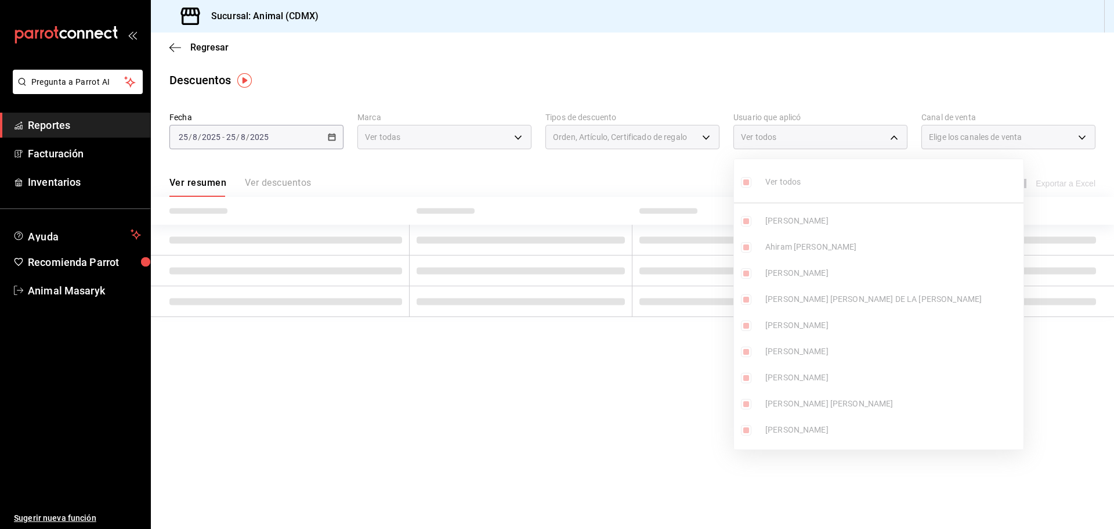
checkbox input "true"
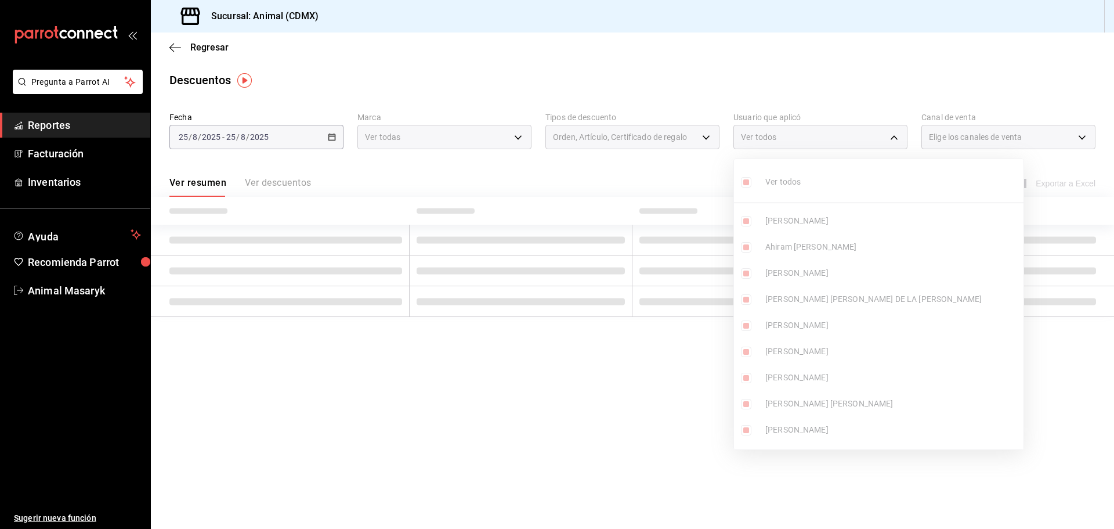
checkbox input "true"
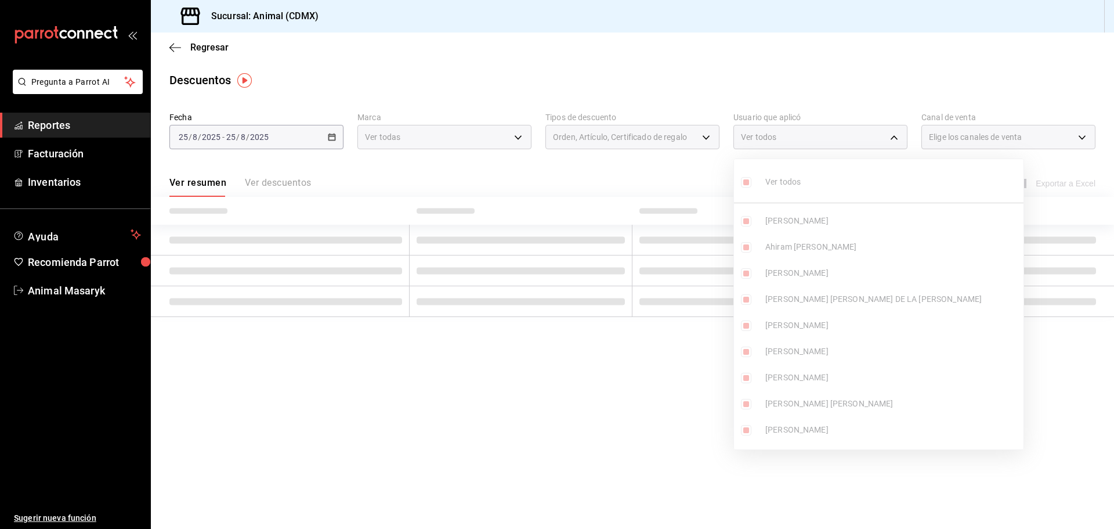
checkbox input "true"
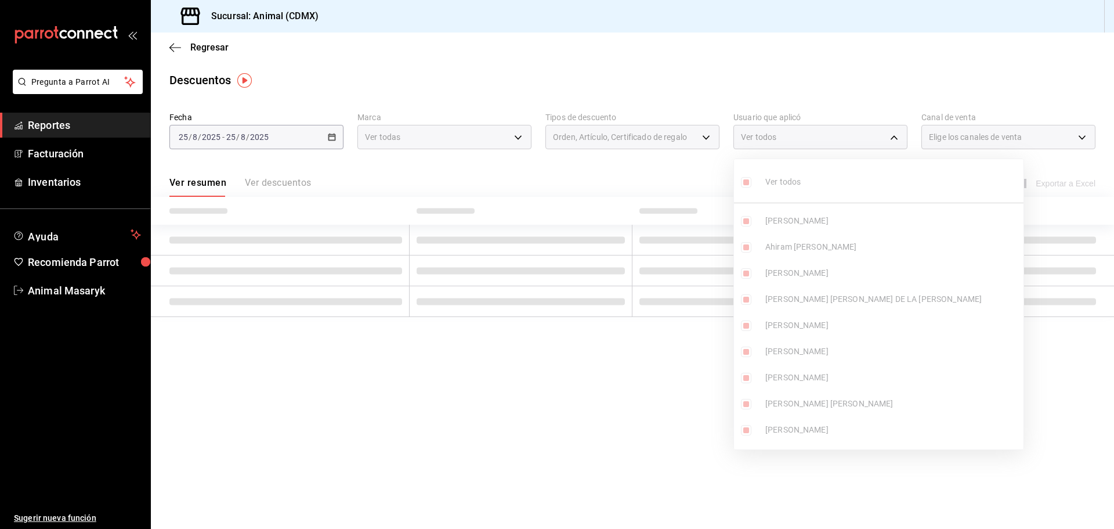
checkbox input "true"
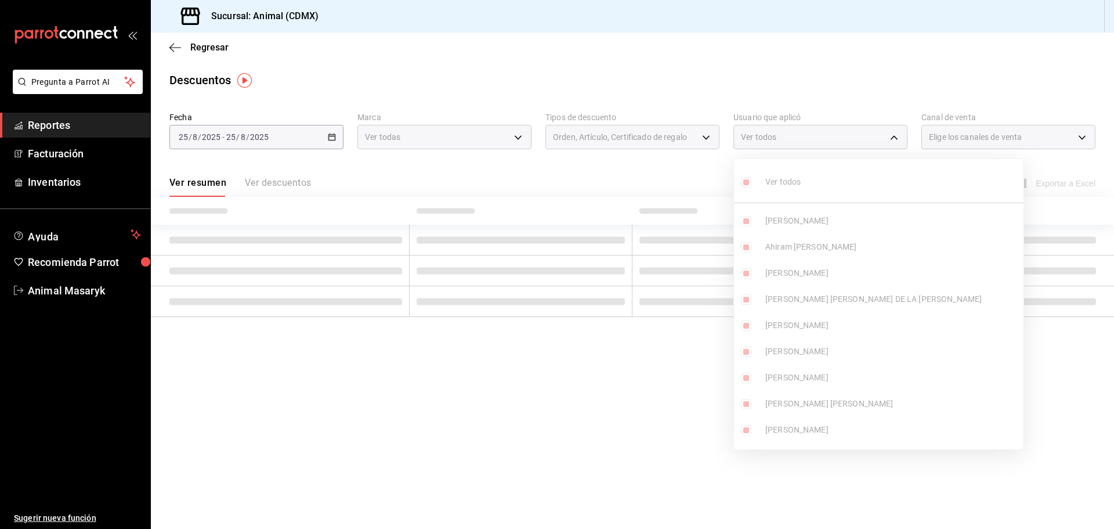
checkbox input "true"
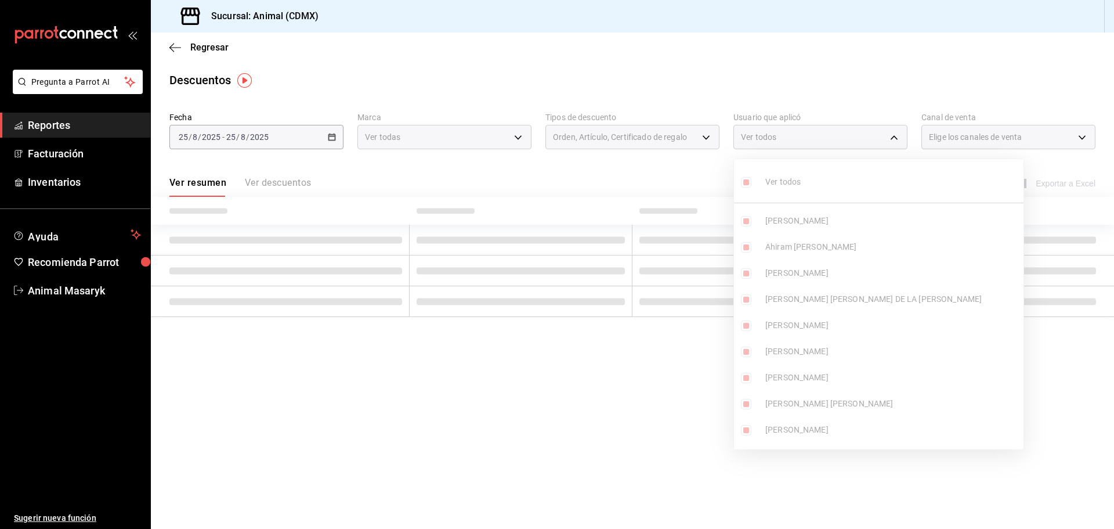
checkbox input "true"
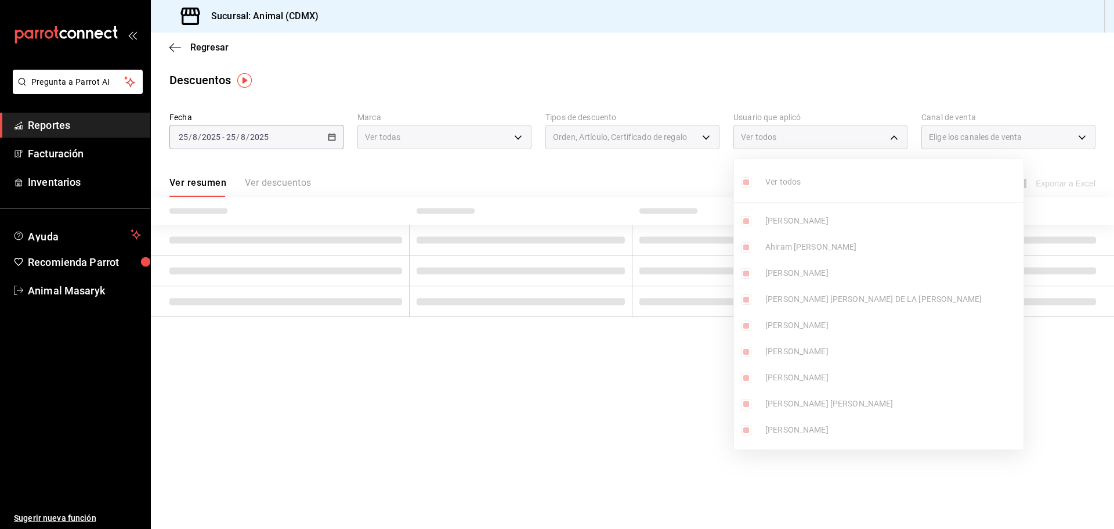
checkbox input "true"
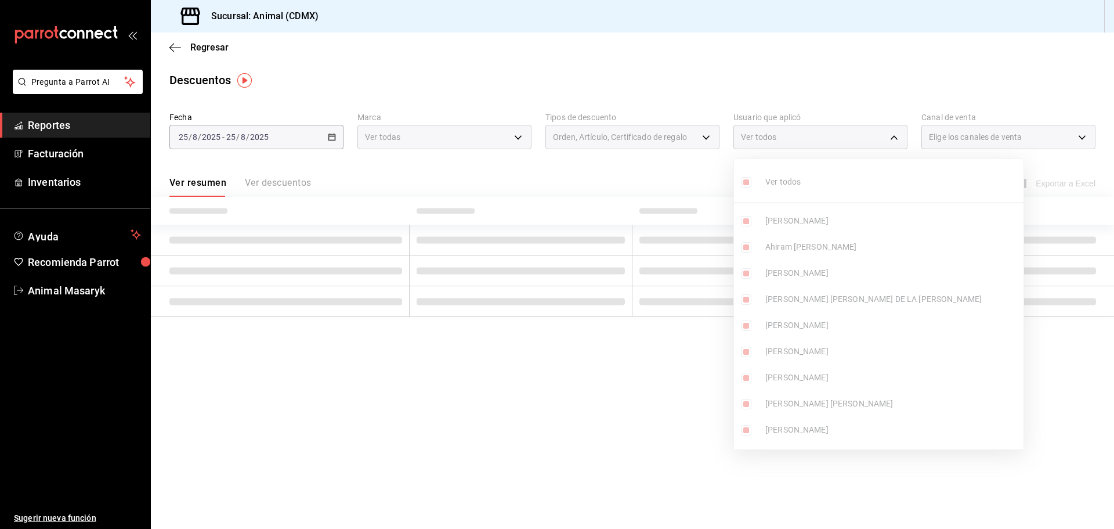
checkbox input "true"
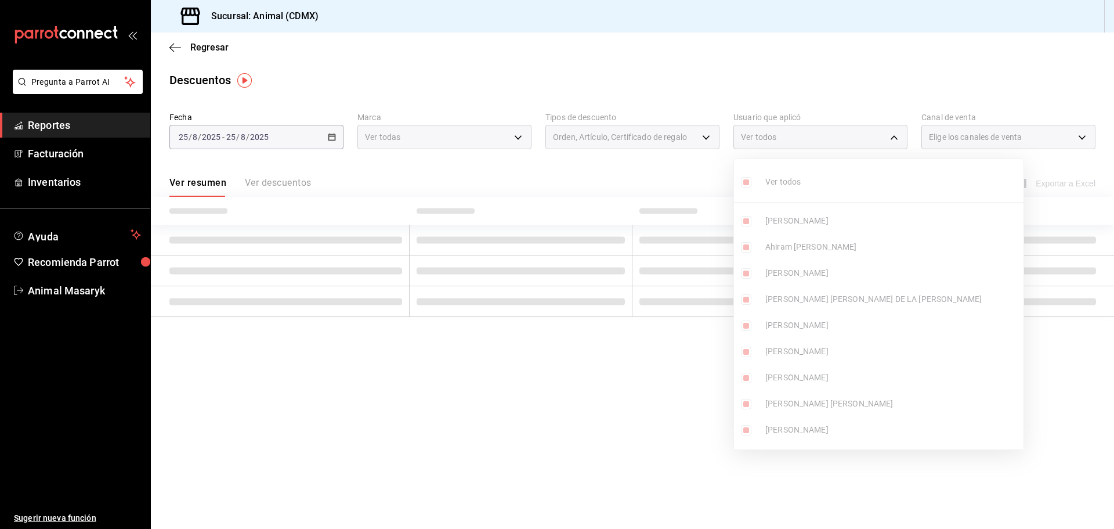
checkbox input "true"
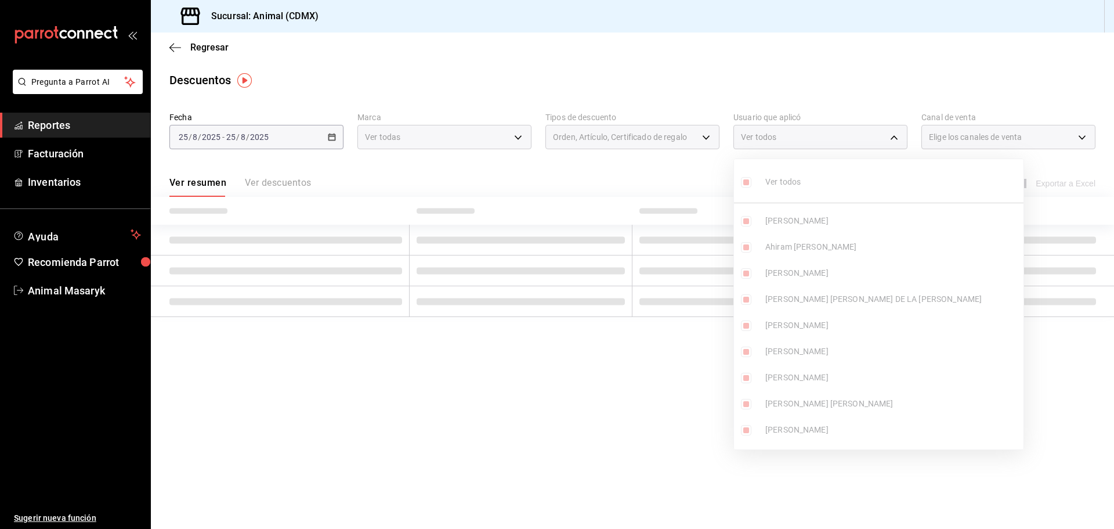
checkbox input "true"
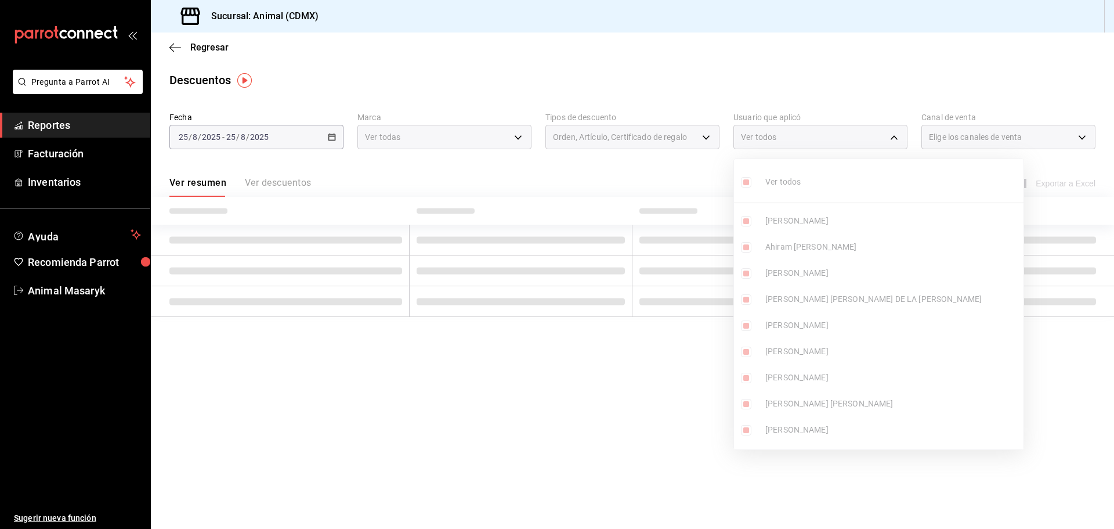
checkbox input "true"
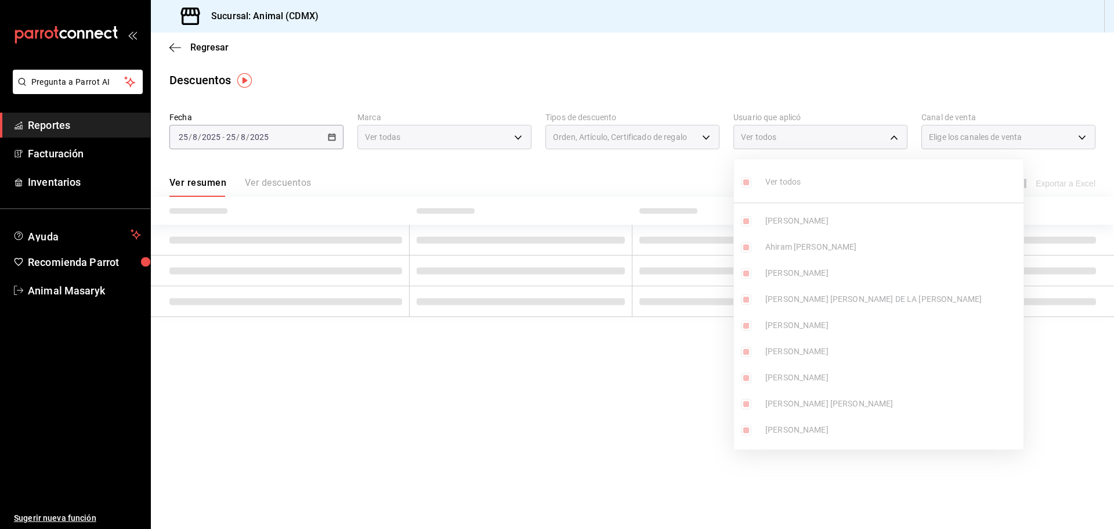
checkbox input "true"
click at [723, 182] on div at bounding box center [557, 264] width 1114 height 529
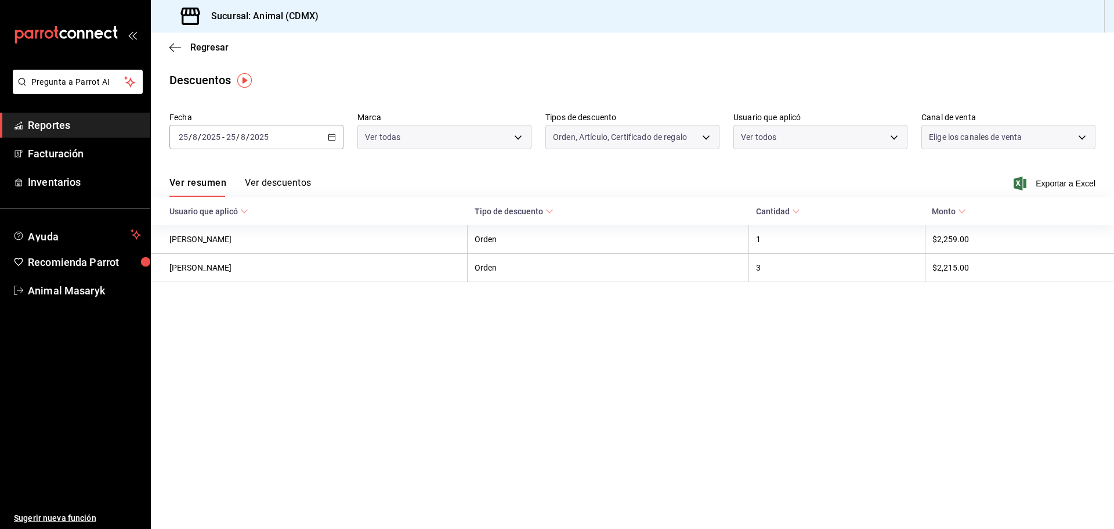
click at [1083, 139] on div at bounding box center [557, 264] width 1114 height 529
click at [1083, 137] on body "Pregunta a Parrot AI Reportes Facturación Inventarios Ayuda Recomienda Parrot A…" at bounding box center [557, 264] width 1114 height 529
click at [937, 182] on input "checkbox" at bounding box center [934, 182] width 10 height 10
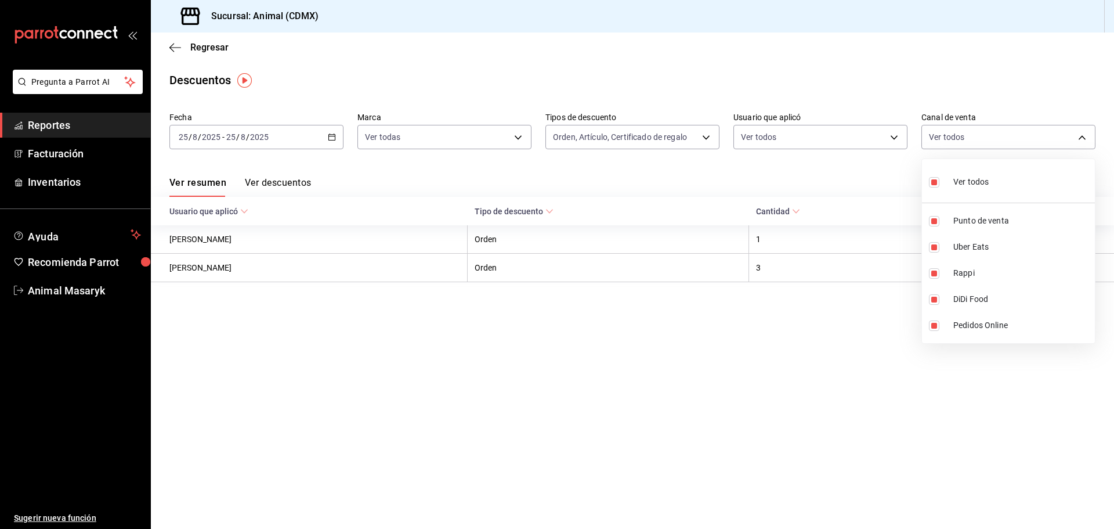
click at [843, 187] on div at bounding box center [557, 264] width 1114 height 529
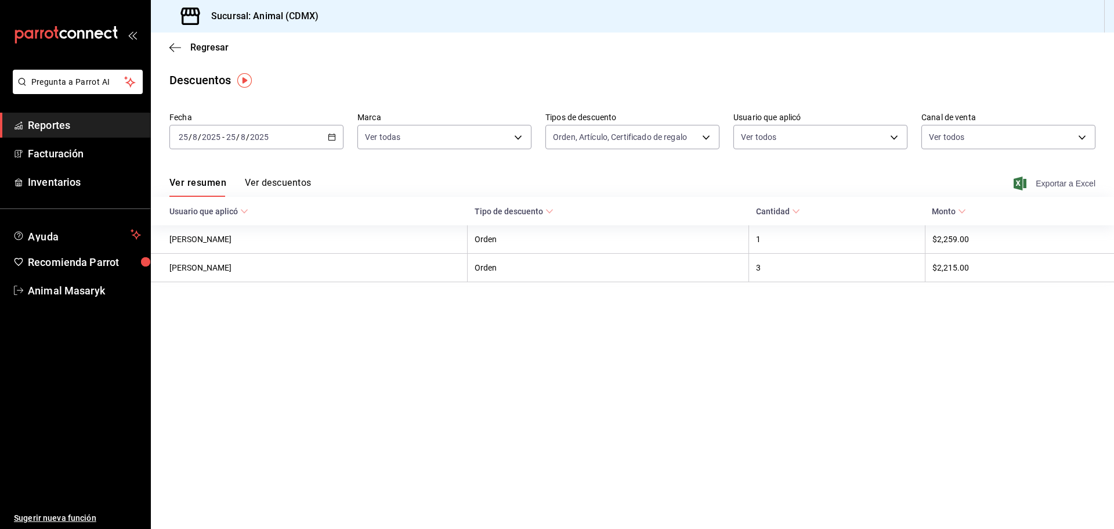
click at [1055, 182] on span "Exportar a Excel" at bounding box center [1055, 183] width 79 height 14
click at [120, 132] on span "Reportes" at bounding box center [84, 125] width 113 height 16
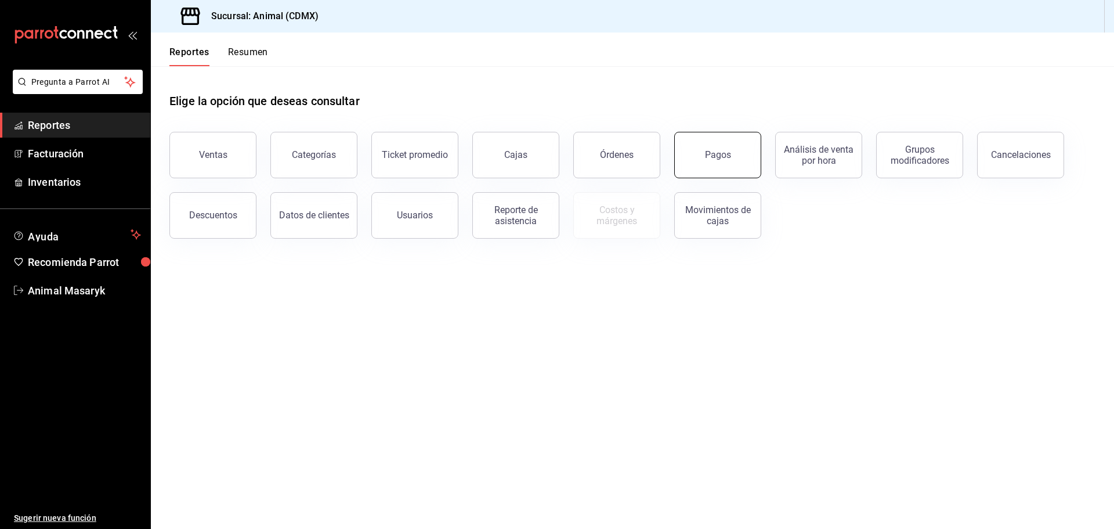
click at [709, 146] on button "Pagos" at bounding box center [717, 155] width 87 height 46
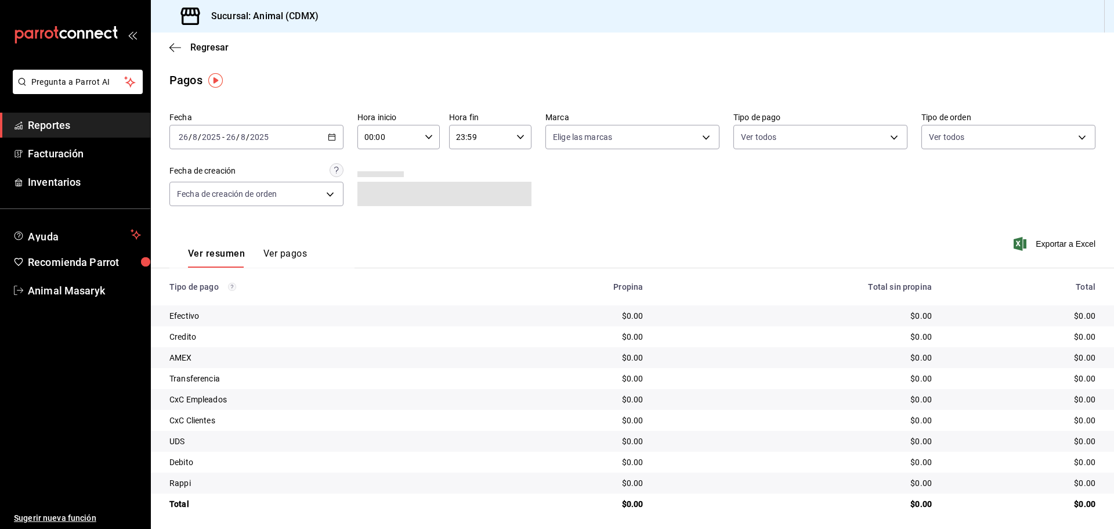
click at [330, 135] on icon "button" at bounding box center [332, 137] width 8 height 8
click at [214, 302] on span "Rango de fechas" at bounding box center [224, 303] width 90 height 12
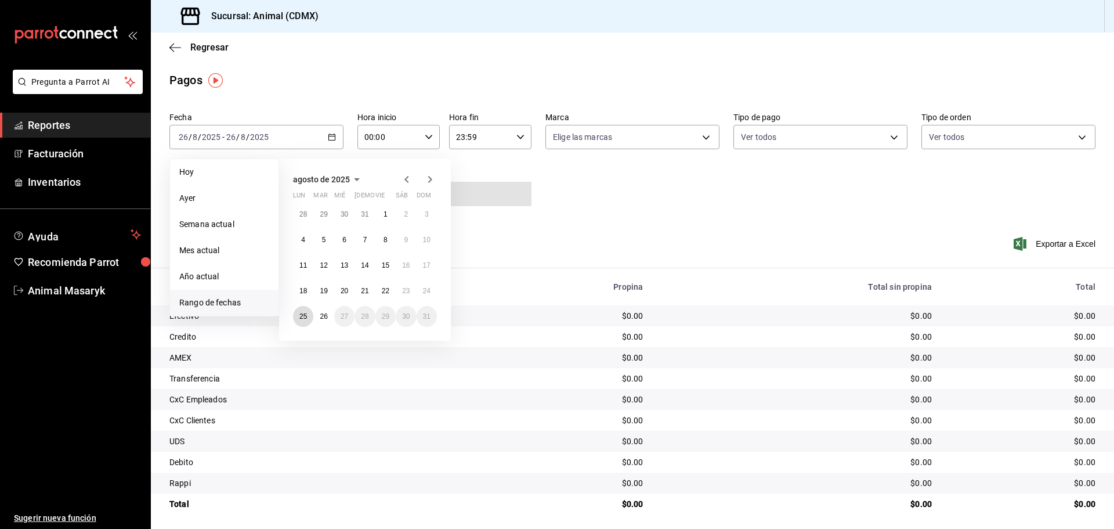
click at [309, 322] on button "25" at bounding box center [303, 316] width 20 height 21
click at [326, 317] on abbr "26" at bounding box center [324, 316] width 8 height 8
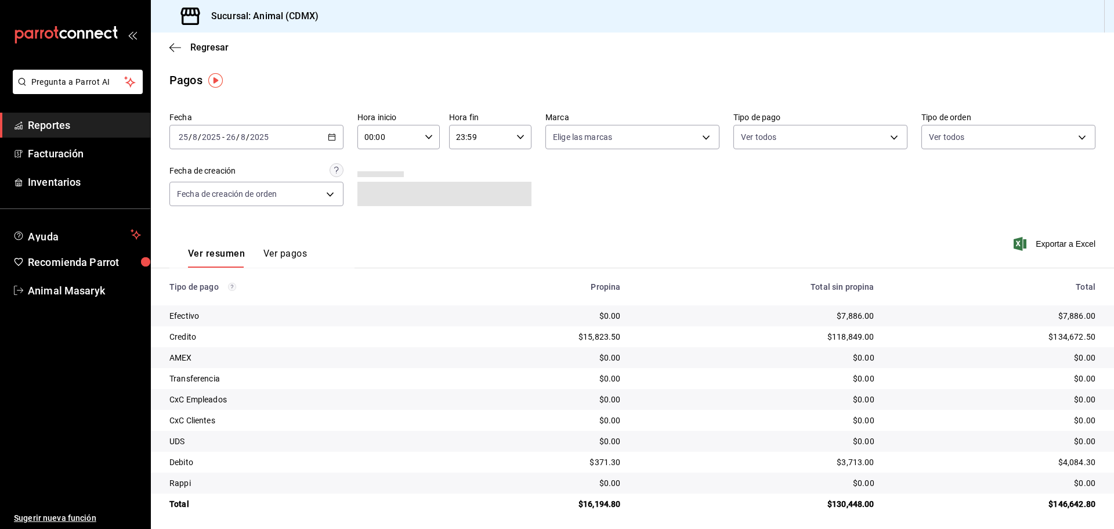
click at [427, 141] on div "00:00 Hora inicio" at bounding box center [398, 137] width 82 height 24
click at [377, 188] on span "05" at bounding box center [376, 189] width 23 height 9
click at [597, 171] on div at bounding box center [557, 264] width 1114 height 529
click at [703, 138] on body "Pregunta a Parrot AI Reportes Facturación Inventarios Ayuda Recomienda Parrot A…" at bounding box center [557, 264] width 1114 height 529
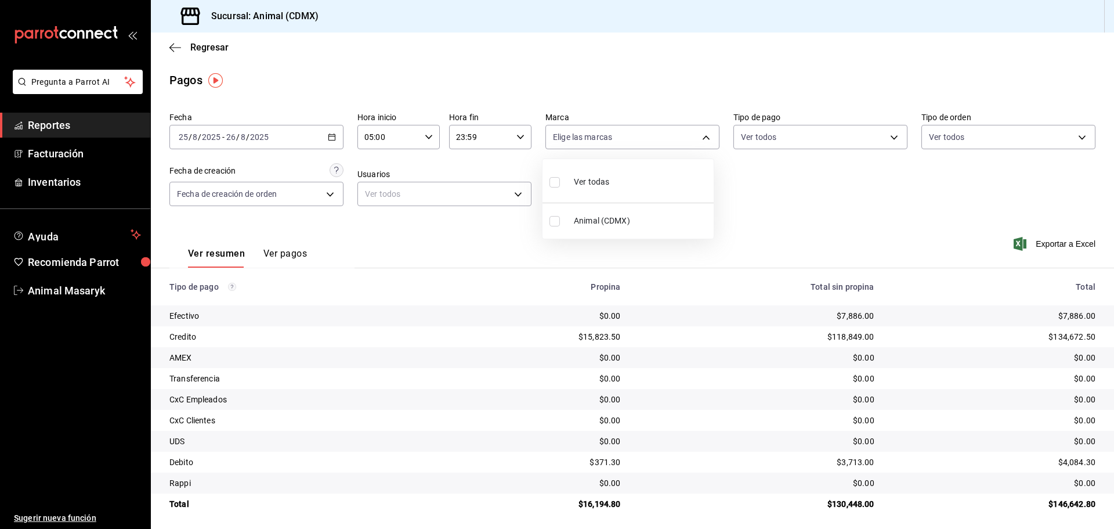
click at [623, 182] on li "Ver todas" at bounding box center [628, 181] width 171 height 34
click at [887, 138] on div at bounding box center [557, 264] width 1114 height 529
click at [890, 133] on body "Pregunta a Parrot AI Reportes Facturación Inventarios Ayuda Recomienda Parrot A…" at bounding box center [557, 264] width 1114 height 529
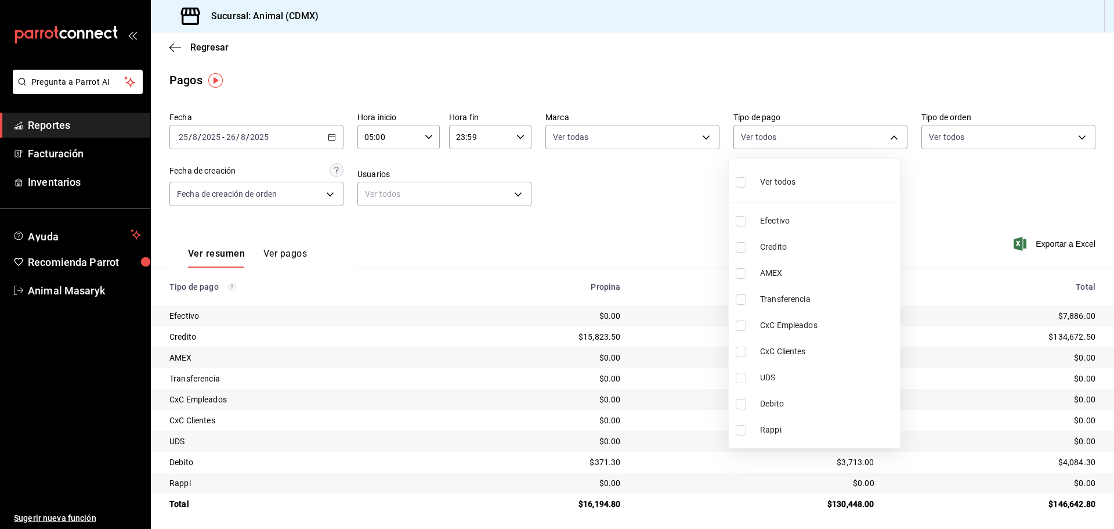
click at [774, 178] on span "Ver todos" at bounding box center [777, 182] width 35 height 12
click at [949, 173] on div at bounding box center [557, 264] width 1114 height 529
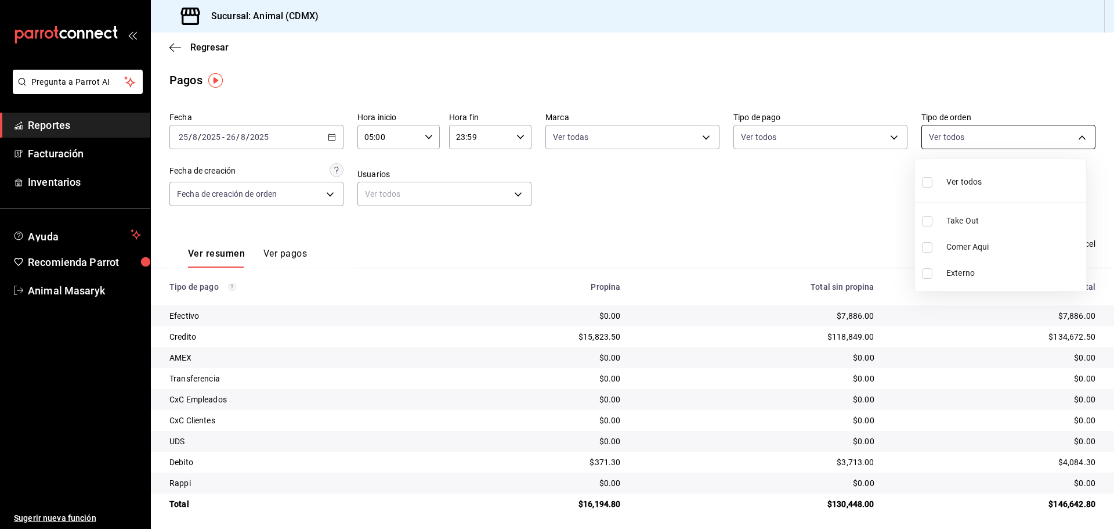
click at [1075, 132] on body "Pregunta a Parrot AI Reportes Facturación Inventarios Ayuda Recomienda Parrot A…" at bounding box center [557, 264] width 1114 height 529
click at [933, 183] on label at bounding box center [929, 182] width 15 height 17
click at [933, 183] on input "checkbox" at bounding box center [927, 182] width 10 height 10
click at [936, 186] on input "checkbox" at bounding box center [934, 182] width 10 height 10
click at [729, 66] on div at bounding box center [557, 264] width 1114 height 529
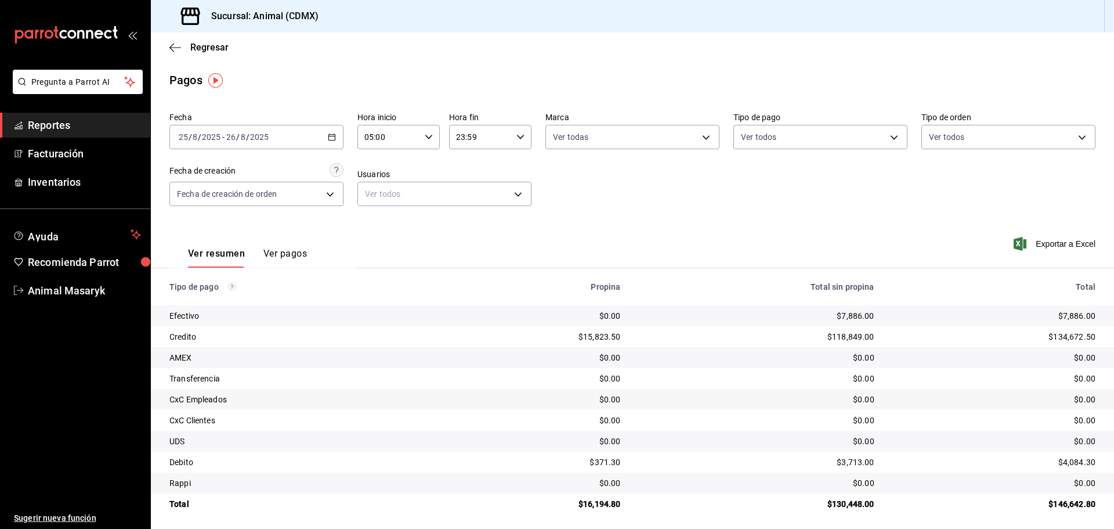
click at [77, 128] on span "Reportes" at bounding box center [84, 125] width 113 height 16
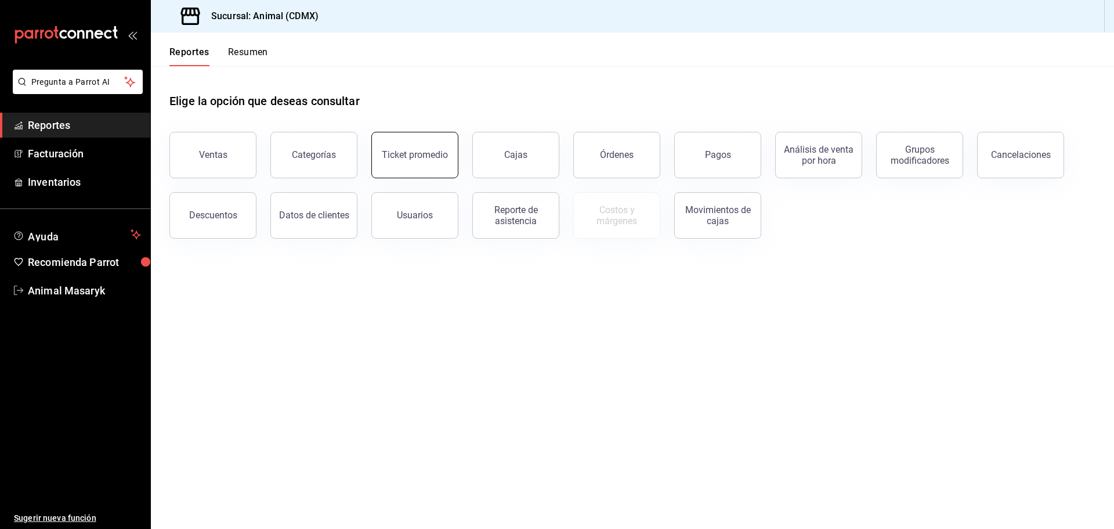
click at [410, 162] on button "Ticket promedio" at bounding box center [414, 155] width 87 height 46
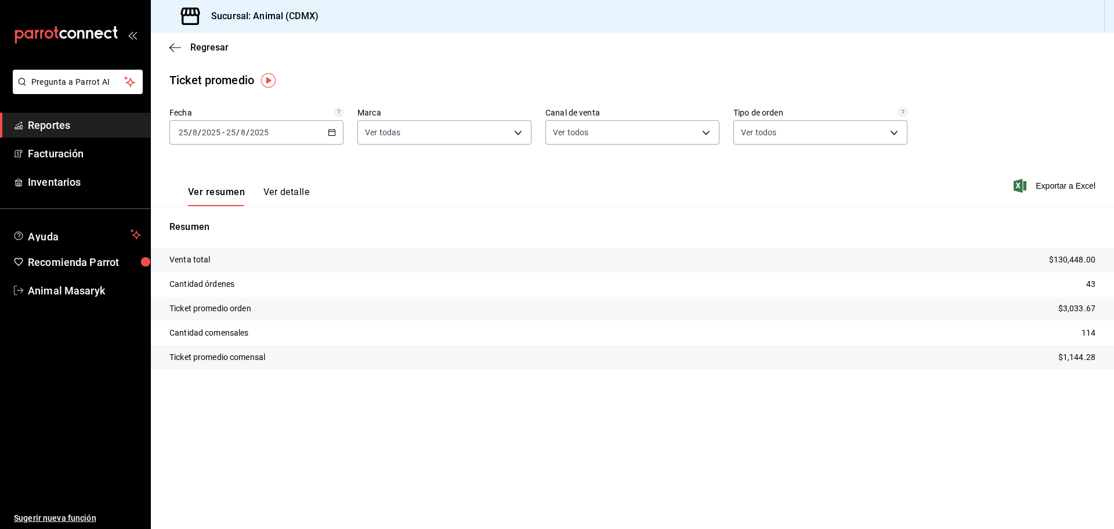
click at [332, 129] on icon "button" at bounding box center [332, 132] width 8 height 8
click at [494, 178] on div "Ver resumen Ver detalle Exportar a Excel" at bounding box center [632, 182] width 963 height 48
click at [104, 118] on span "Reportes" at bounding box center [84, 125] width 113 height 16
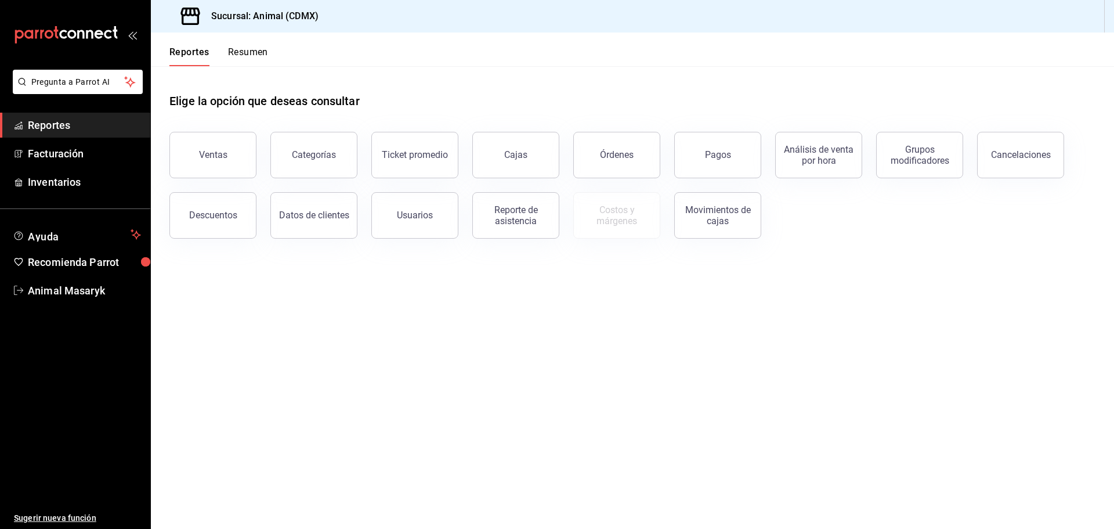
click at [233, 151] on button "Ventas" at bounding box center [212, 155] width 87 height 46
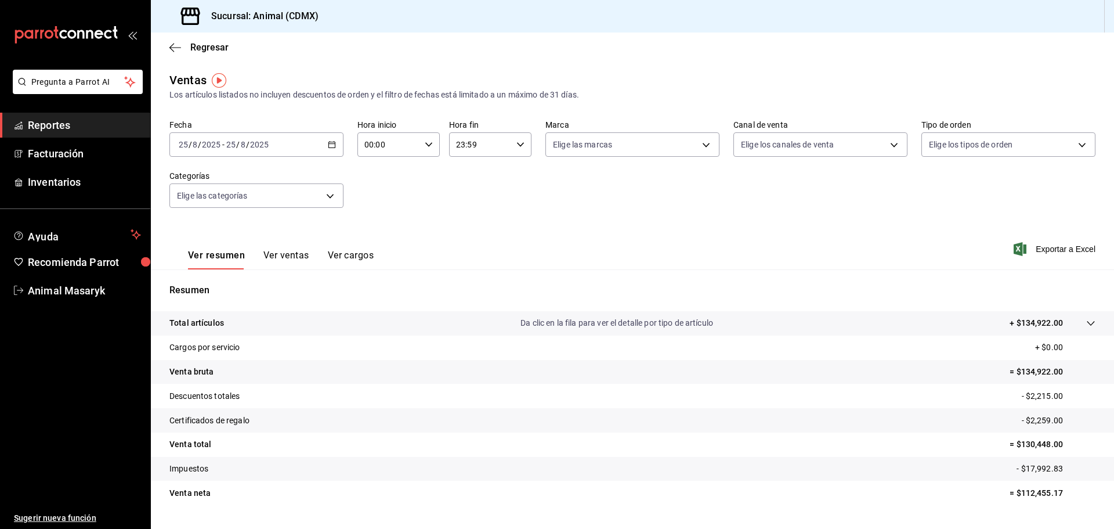
click at [333, 138] on div "[DATE] [DATE] - [DATE] [DATE]" at bounding box center [256, 144] width 174 height 24
click at [215, 293] on li "Rango de fechas" at bounding box center [224, 284] width 109 height 26
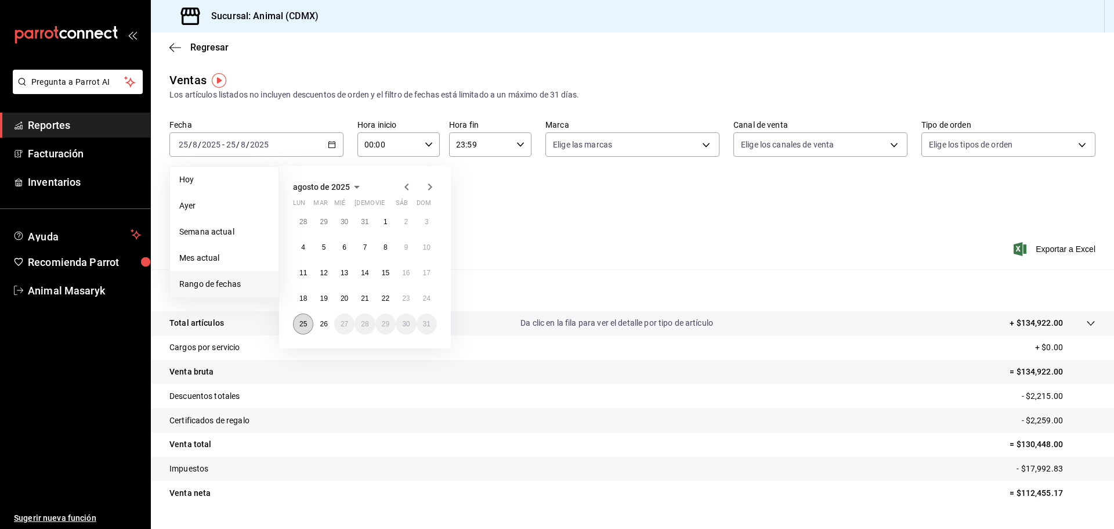
click at [305, 326] on abbr "25" at bounding box center [303, 324] width 8 height 8
click at [324, 325] on abbr "26" at bounding box center [324, 324] width 8 height 8
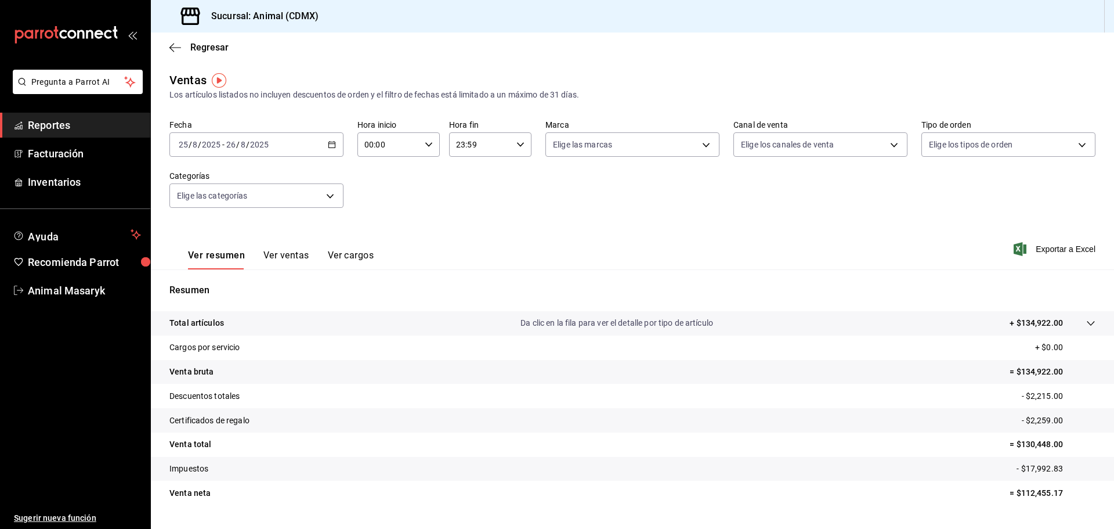
click at [431, 136] on div "00:00 Hora inicio" at bounding box center [398, 144] width 82 height 24
click at [376, 200] on span "05" at bounding box center [376, 197] width 23 height 9
drag, startPoint x: 607, startPoint y: 204, endPoint x: 621, endPoint y: 201, distance: 14.8
click at [608, 204] on div at bounding box center [557, 264] width 1114 height 529
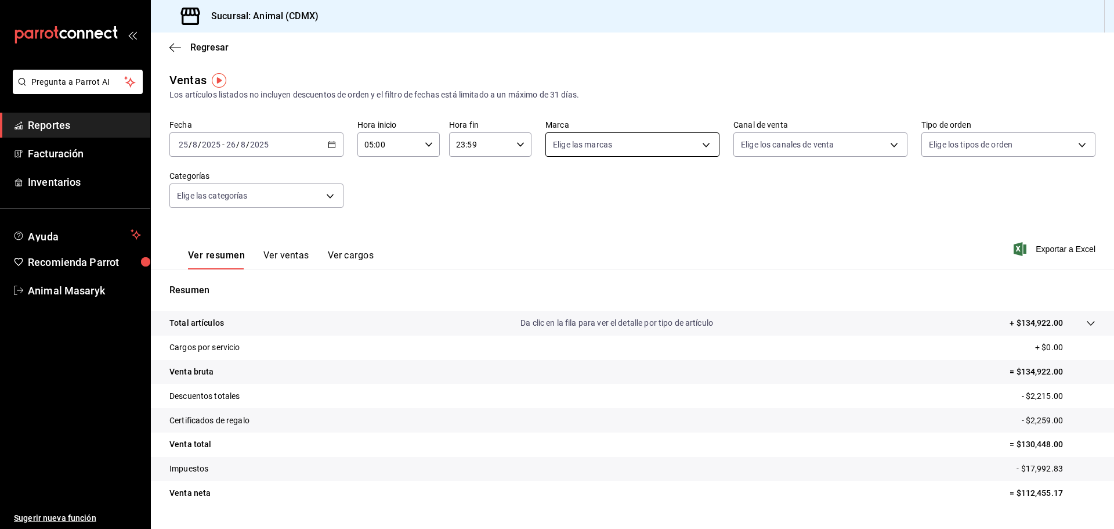
click at [699, 140] on body "Pregunta a Parrot AI Reportes Facturación Inventarios Ayuda Recomienda Parrot A…" at bounding box center [557, 264] width 1114 height 529
click at [607, 180] on div "Ver todas" at bounding box center [580, 188] width 60 height 25
click at [821, 198] on div at bounding box center [557, 264] width 1114 height 529
click at [890, 143] on body "Pregunta a Parrot AI Reportes Facturación Inventarios Ayuda Recomienda Parrot A…" at bounding box center [557, 264] width 1114 height 529
drag, startPoint x: 757, startPoint y: 187, endPoint x: 782, endPoint y: 211, distance: 34.9
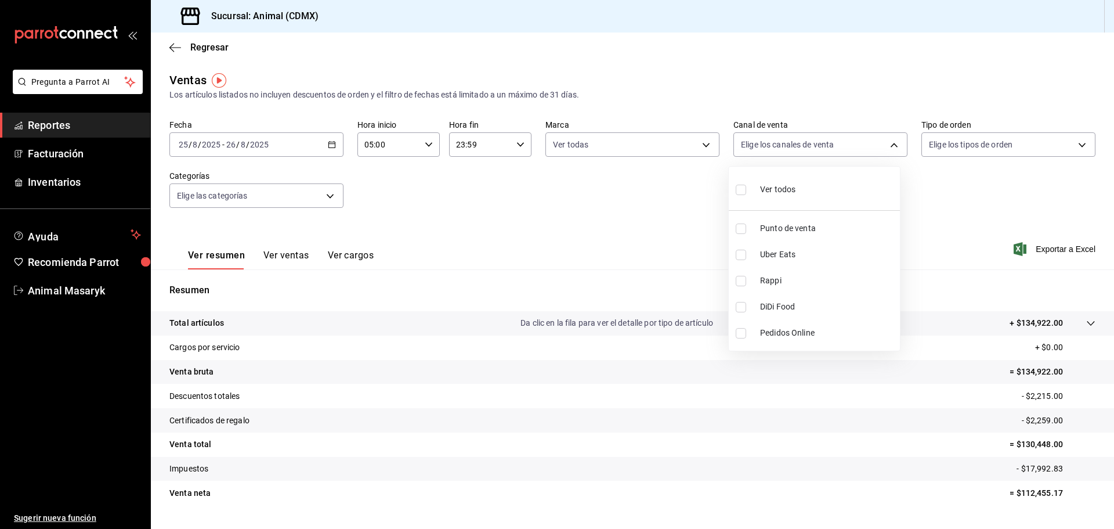
click at [756, 187] on div "Ver todos" at bounding box center [766, 188] width 60 height 25
click at [981, 193] on div at bounding box center [557, 264] width 1114 height 529
click at [1067, 137] on body "Pregunta a Parrot AI Reportes Facturación Inventarios Ayuda Recomienda Parrot A…" at bounding box center [557, 264] width 1114 height 529
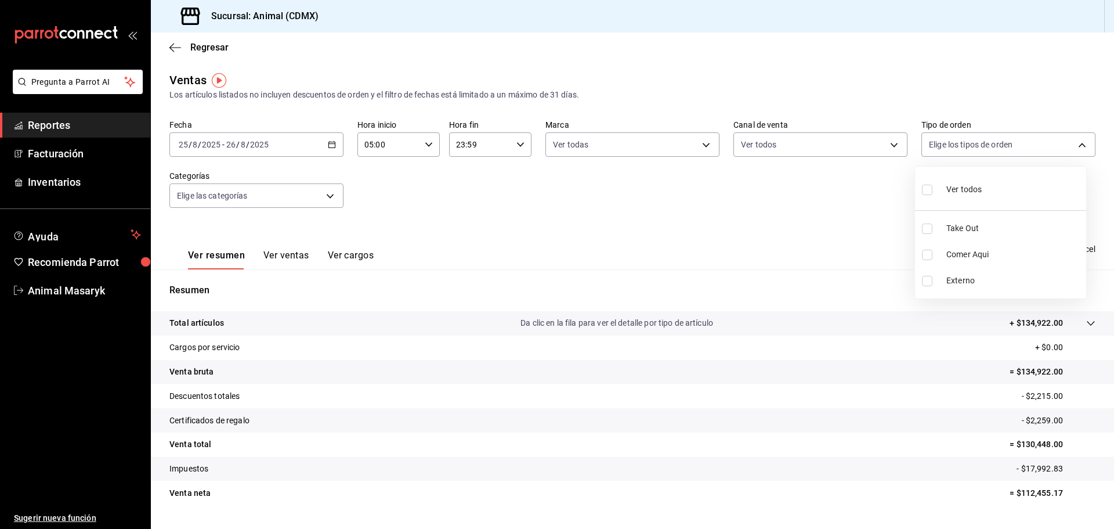
click at [921, 187] on li "Ver todos" at bounding box center [1000, 188] width 171 height 34
click at [750, 248] on div at bounding box center [557, 264] width 1114 height 529
click at [333, 189] on body "Pregunta a Parrot AI Reportes Facturación Inventarios Ayuda Recomienda Parrot A…" at bounding box center [557, 264] width 1114 height 529
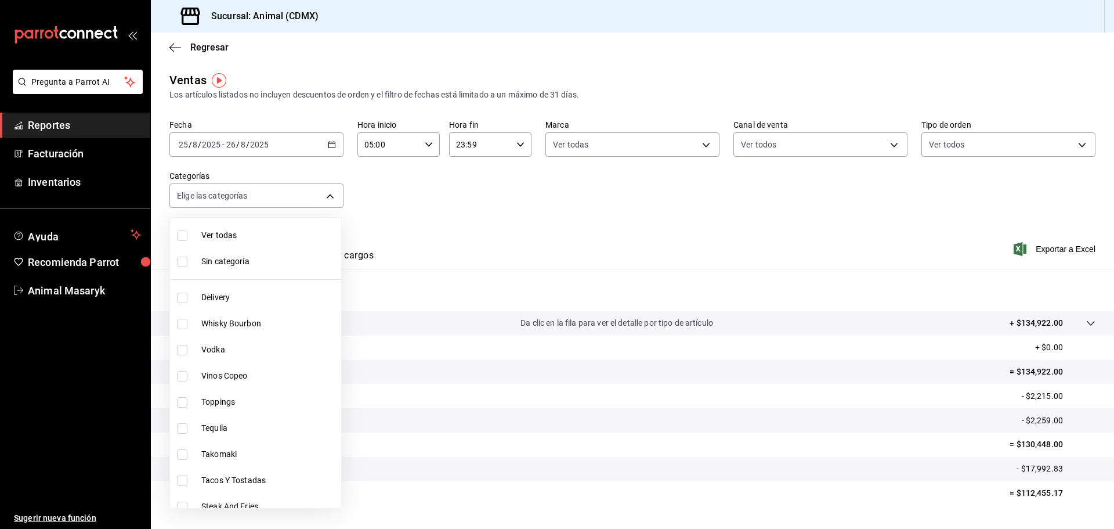
click at [208, 237] on span "Ver todas" at bounding box center [268, 235] width 135 height 12
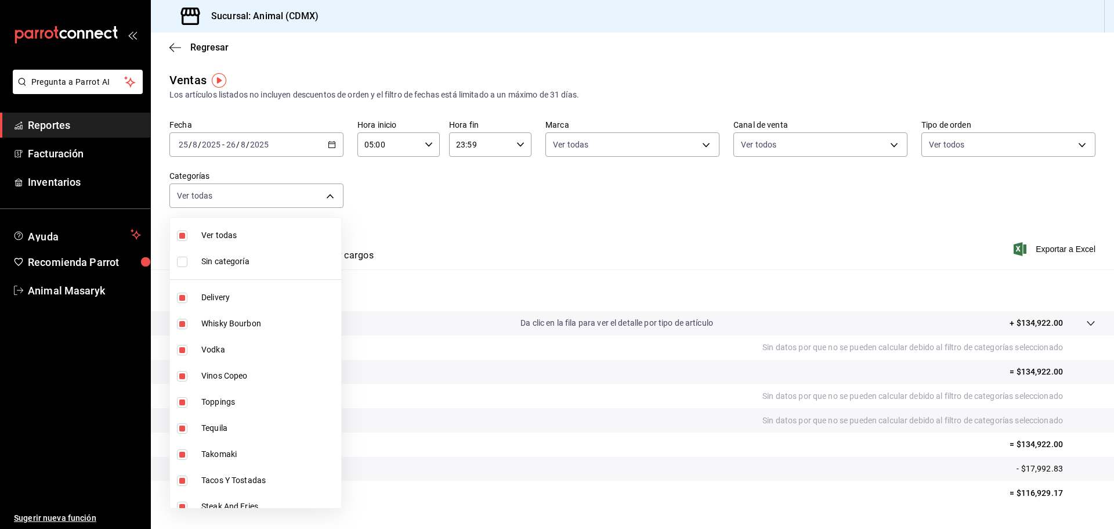
click at [181, 263] on input "checkbox" at bounding box center [182, 261] width 10 height 10
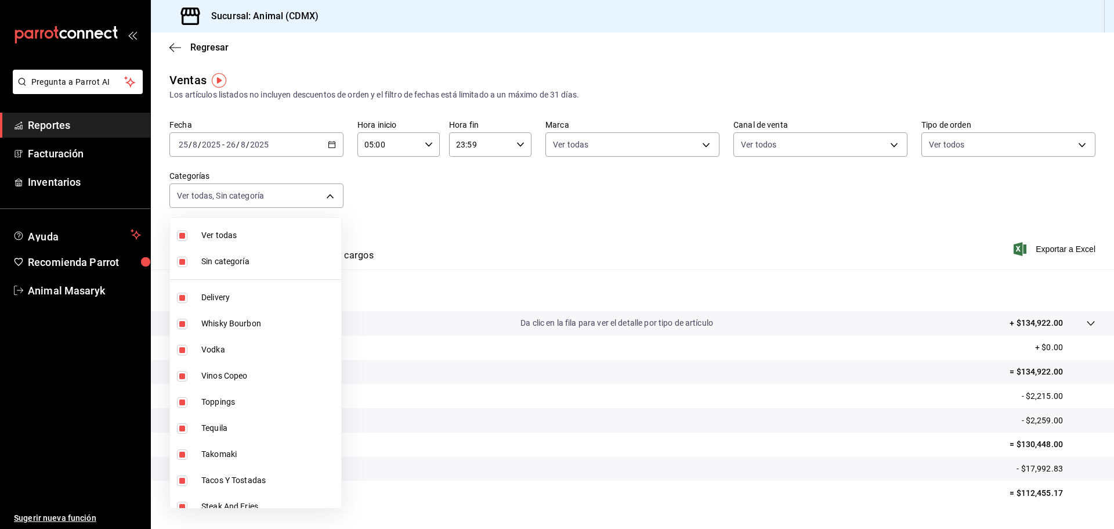
click at [544, 223] on div at bounding box center [557, 264] width 1114 height 529
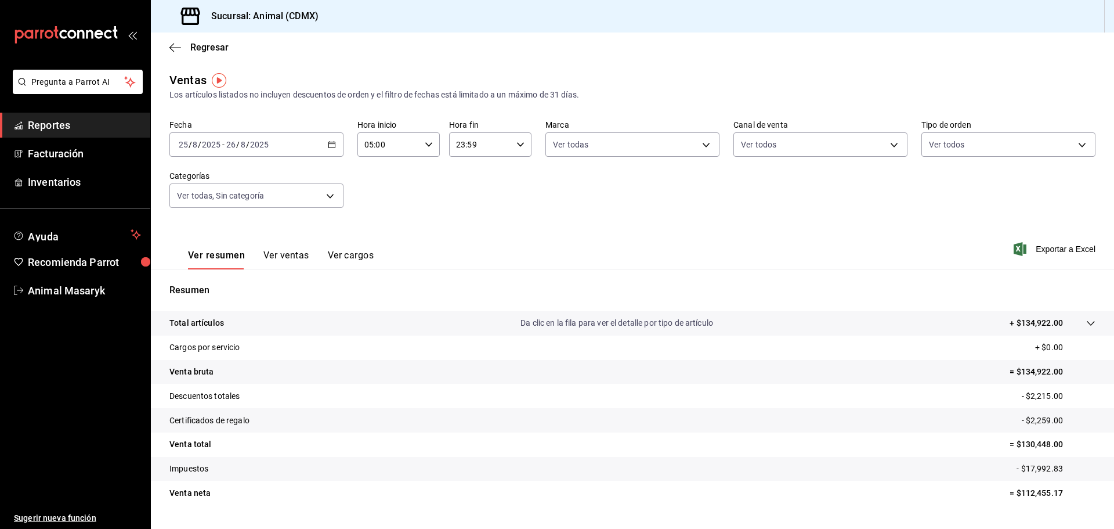
click at [1086, 322] on icon at bounding box center [1090, 323] width 9 height 9
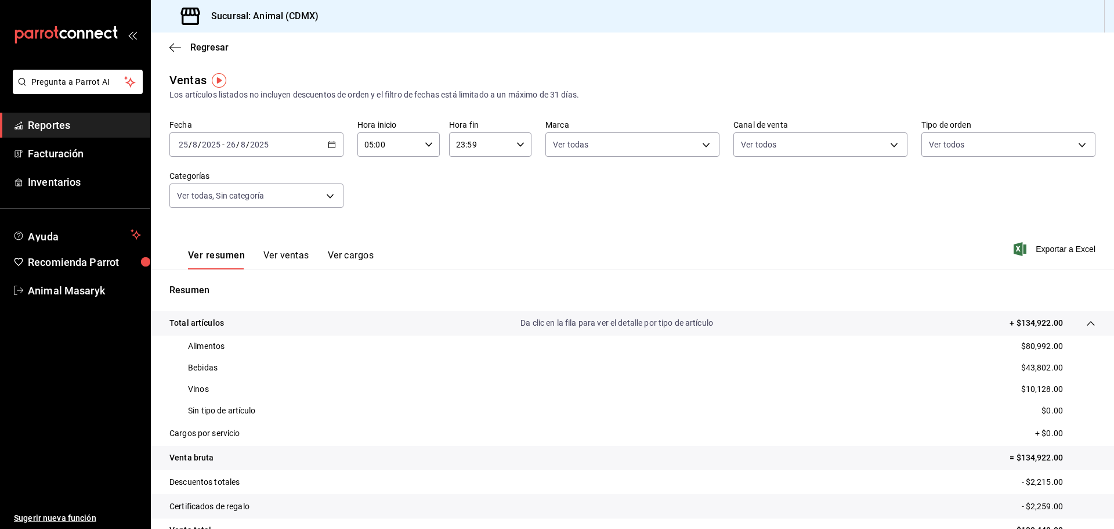
drag, startPoint x: 159, startPoint y: 518, endPoint x: 179, endPoint y: 465, distance: 56.4
click at [160, 518] on tr "Venta total = $130,448.00" at bounding box center [632, 530] width 963 height 24
click at [63, 117] on link "Reportes" at bounding box center [75, 125] width 150 height 25
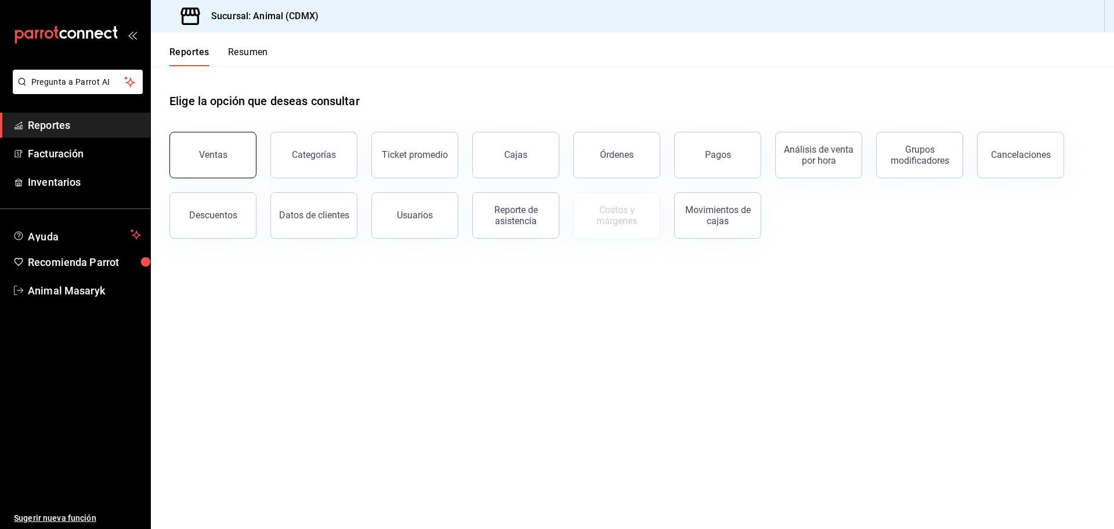
click at [227, 167] on button "Ventas" at bounding box center [212, 155] width 87 height 46
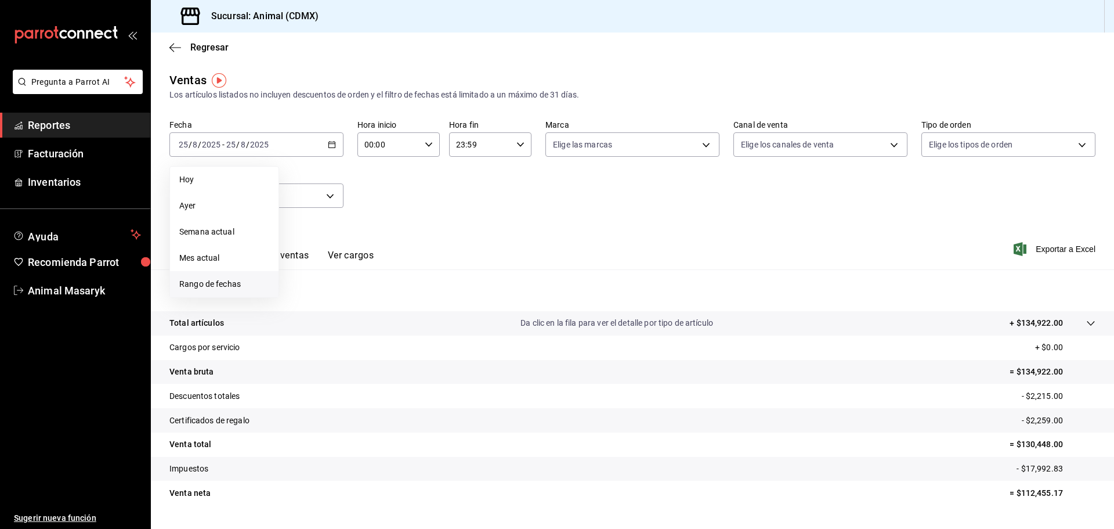
click at [207, 287] on span "Rango de fechas" at bounding box center [224, 284] width 90 height 12
click at [303, 324] on abbr "25" at bounding box center [303, 324] width 8 height 8
click at [330, 319] on button "26" at bounding box center [323, 323] width 20 height 21
click at [431, 142] on div "00:00 Hora inicio" at bounding box center [398, 144] width 82 height 24
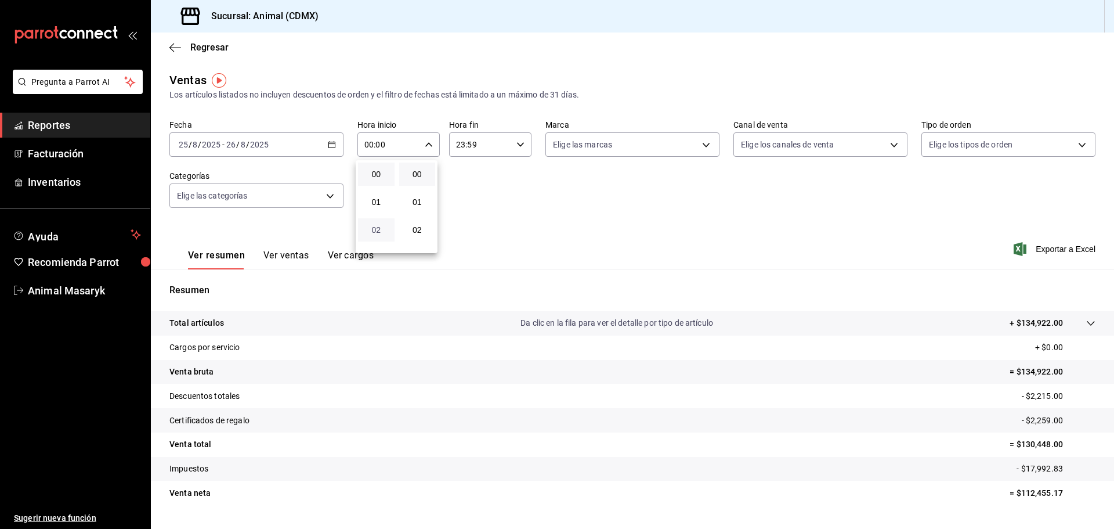
scroll to position [58, 0]
click at [375, 224] on span "04" at bounding box center [376, 227] width 23 height 9
click at [379, 249] on button "05" at bounding box center [376, 255] width 37 height 23
click at [421, 182] on button "00" at bounding box center [417, 173] width 37 height 23
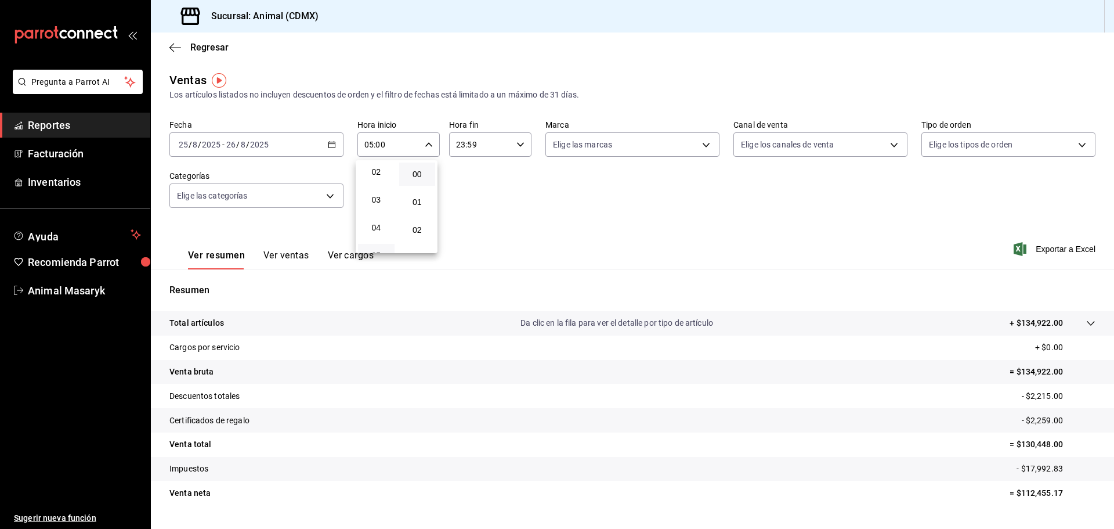
click at [519, 139] on div at bounding box center [557, 264] width 1114 height 529
click at [516, 147] on icon "button" at bounding box center [520, 144] width 8 height 8
click at [470, 171] on span "04" at bounding box center [467, 169] width 23 height 9
click at [619, 150] on div at bounding box center [557, 264] width 1114 height 529
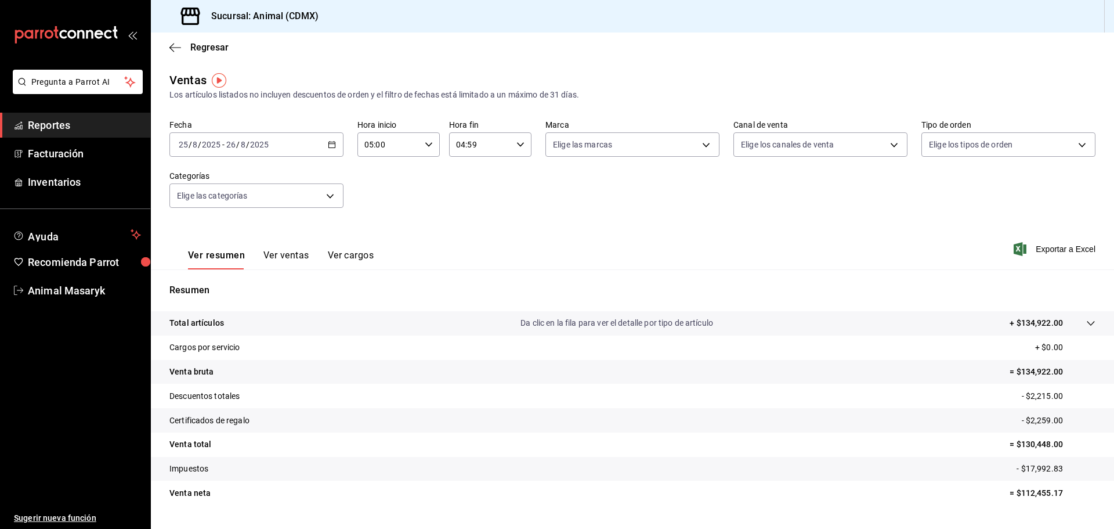
click at [623, 146] on body "Pregunta a Parrot AI Reportes Facturación Inventarios Ayuda Recomienda Parrot A…" at bounding box center [557, 264] width 1114 height 529
drag, startPoint x: 603, startPoint y: 188, endPoint x: 581, endPoint y: 204, distance: 26.9
click at [603, 187] on span "Ver todas" at bounding box center [591, 189] width 35 height 12
click at [861, 148] on div at bounding box center [557, 264] width 1114 height 529
click at [889, 146] on body "Pregunta a Parrot AI Reportes Facturación Inventarios Ayuda Recomienda Parrot A…" at bounding box center [557, 264] width 1114 height 529
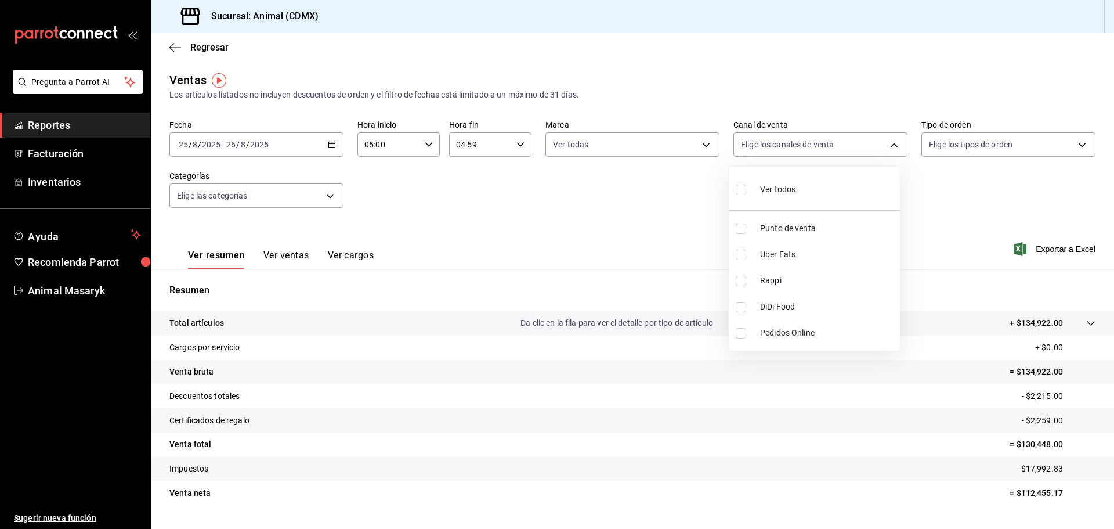
click at [821, 187] on li "Ver todos" at bounding box center [814, 188] width 171 height 34
click at [1066, 145] on div at bounding box center [557, 264] width 1114 height 529
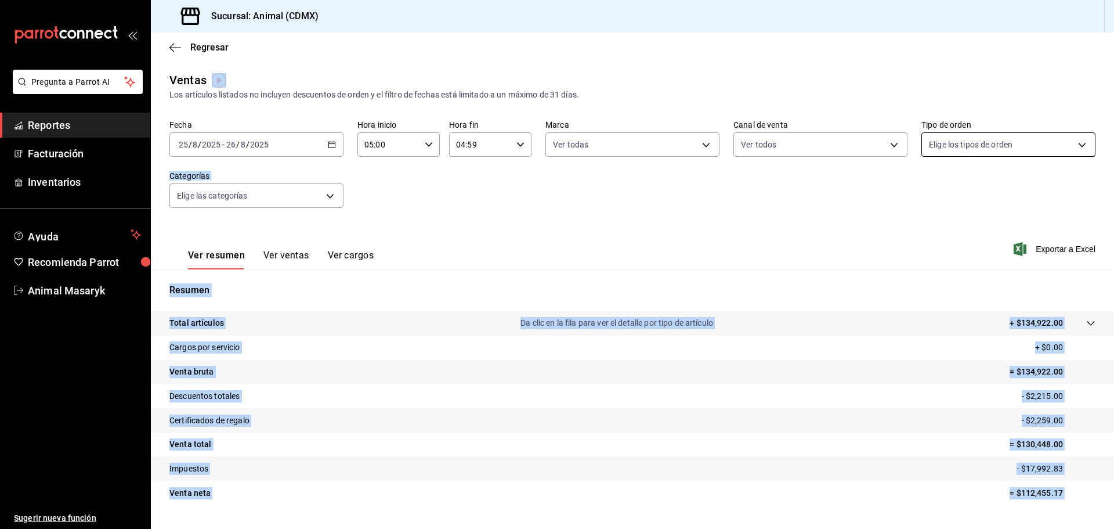
click at [1080, 145] on body "Pregunta a Parrot AI Reportes Facturación Inventarios Ayuda Recomienda Parrot A…" at bounding box center [557, 264] width 1114 height 529
click at [944, 198] on div "Ver todos" at bounding box center [952, 188] width 60 height 25
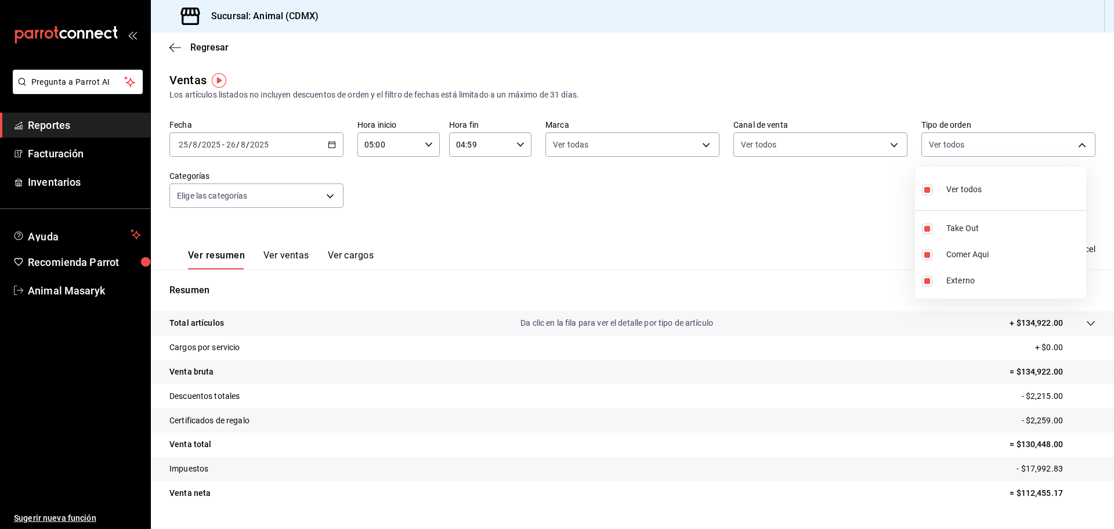
click at [327, 197] on div at bounding box center [557, 264] width 1114 height 529
click at [326, 196] on div "Ver todos Take Out Comer Aqui Externo" at bounding box center [557, 264] width 1114 height 529
click at [324, 196] on body "Pregunta a Parrot AI Reportes Facturación Inventarios Ayuda Recomienda Parrot A…" at bounding box center [557, 264] width 1114 height 529
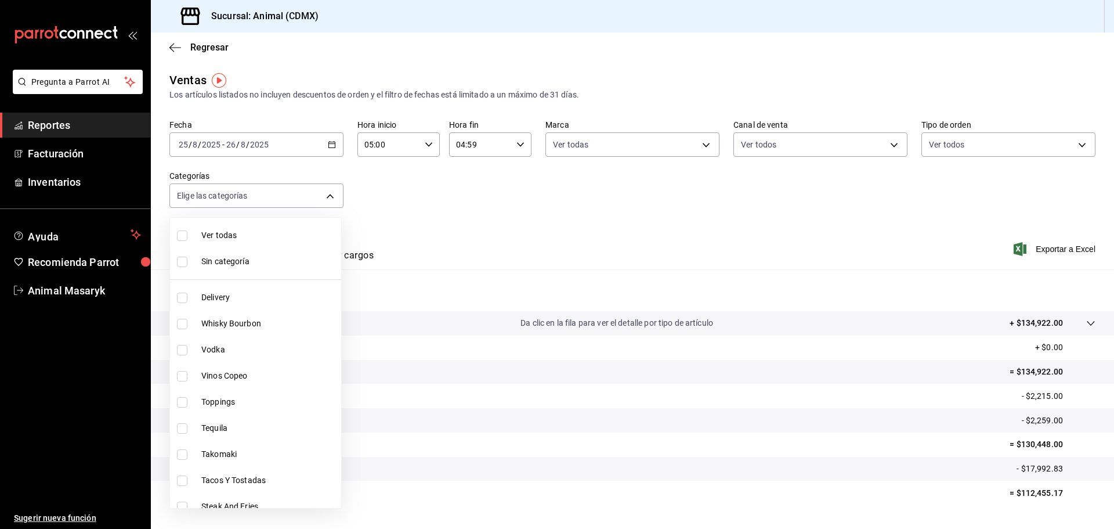
click at [251, 243] on li "Ver todas" at bounding box center [255, 235] width 171 height 26
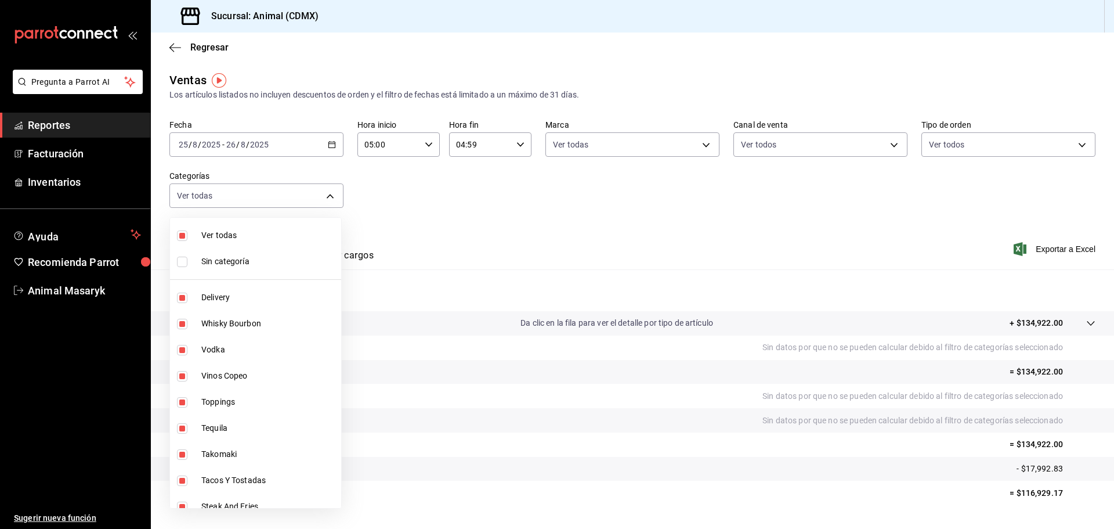
click at [183, 264] on input "checkbox" at bounding box center [182, 261] width 10 height 10
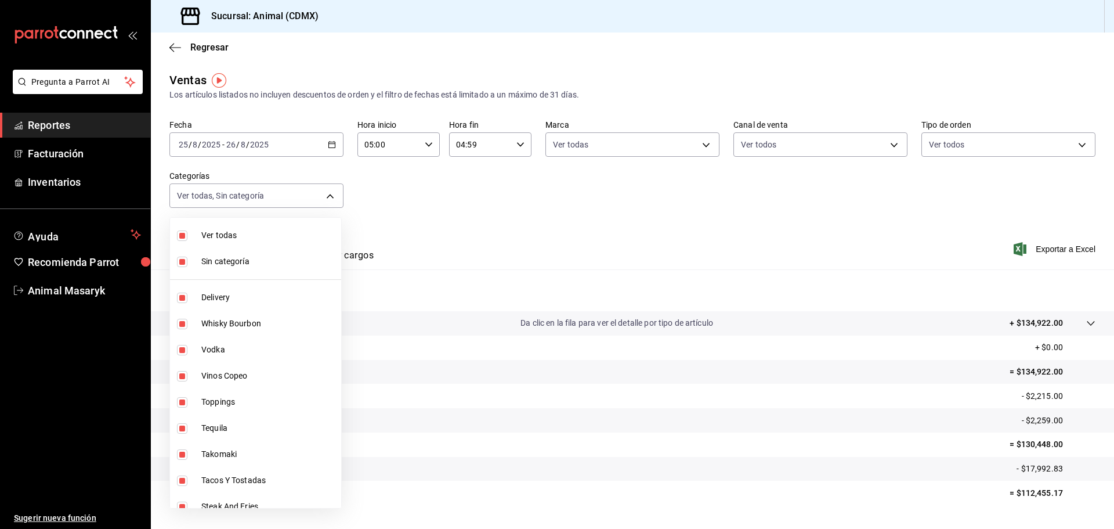
click at [478, 219] on div at bounding box center [557, 264] width 1114 height 529
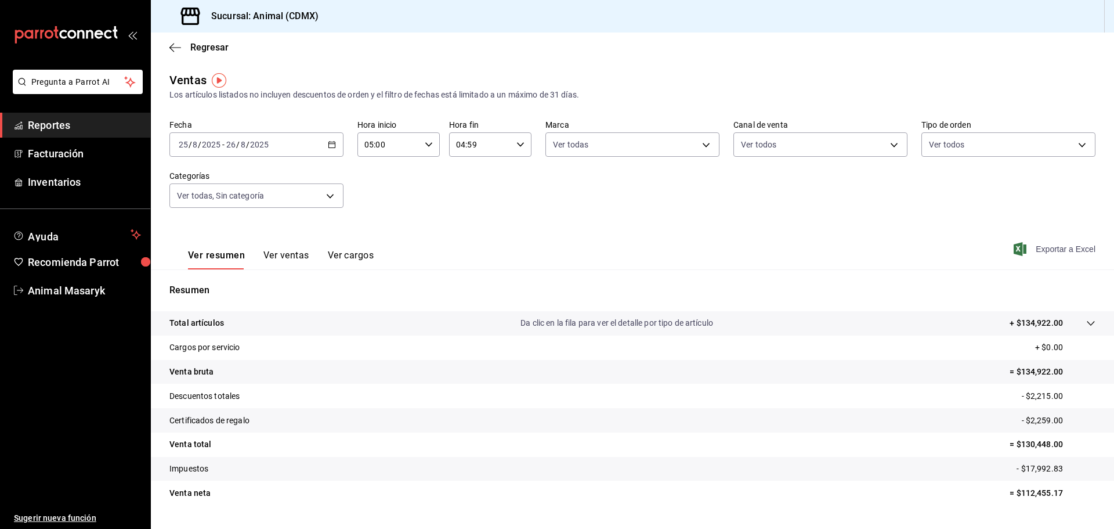
click at [1027, 246] on span "Exportar a Excel" at bounding box center [1055, 249] width 79 height 14
click at [1033, 319] on p "+ $134,922.00" at bounding box center [1036, 323] width 53 height 12
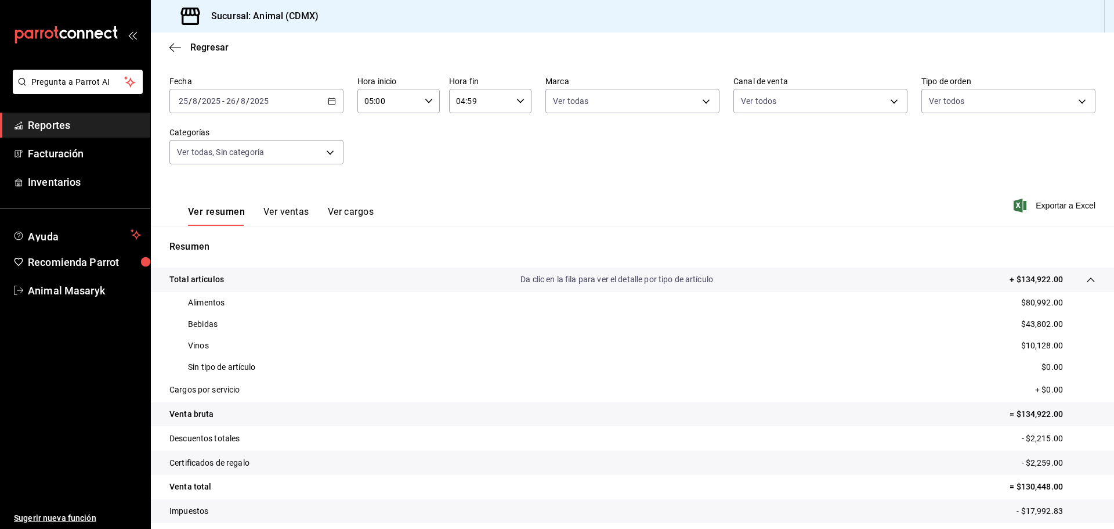
scroll to position [113, 0]
